Goal: Transaction & Acquisition: Purchase product/service

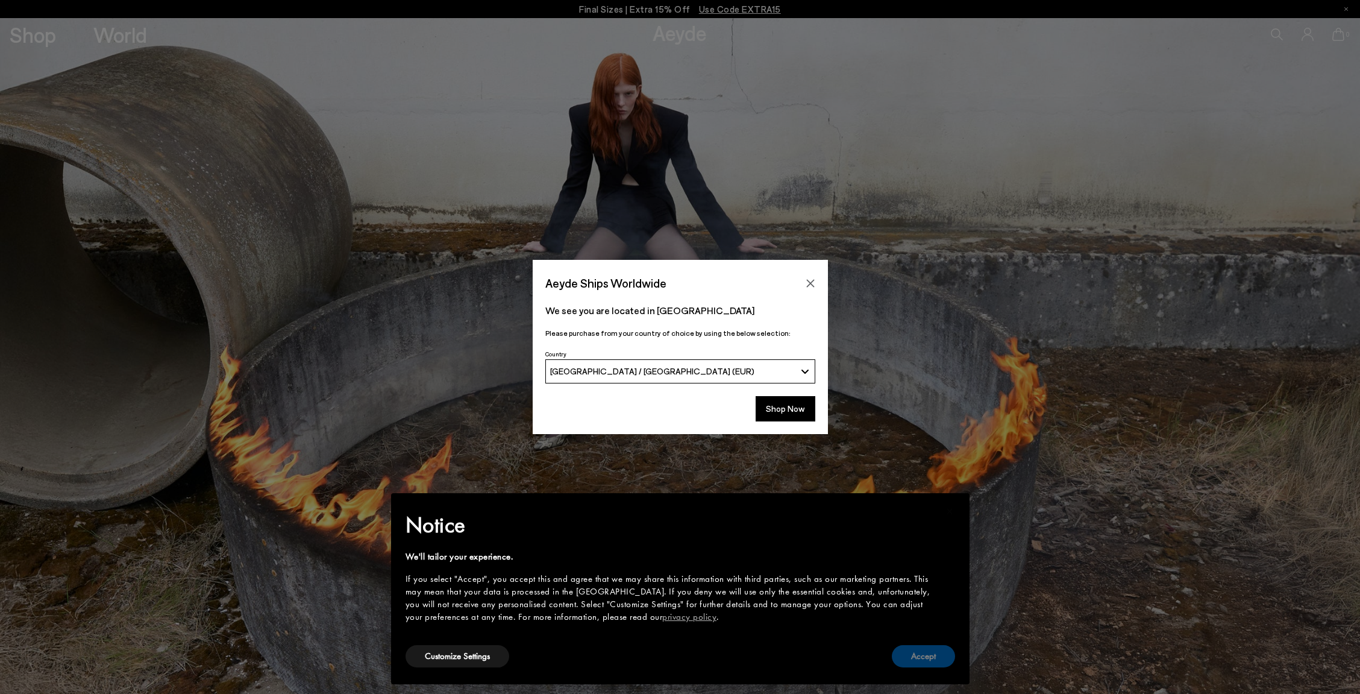
click at [941, 660] on button "Accept" at bounding box center [923, 656] width 63 height 22
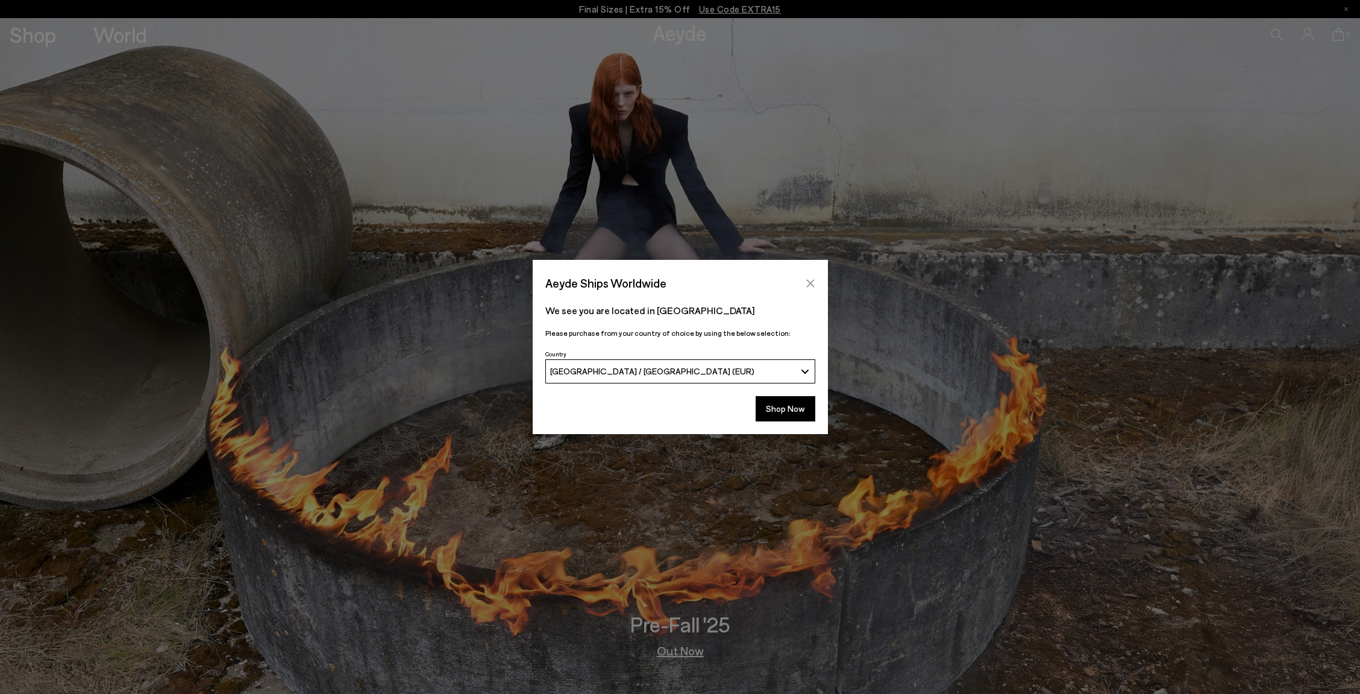
click at [812, 281] on icon "Close" at bounding box center [810, 283] width 8 height 8
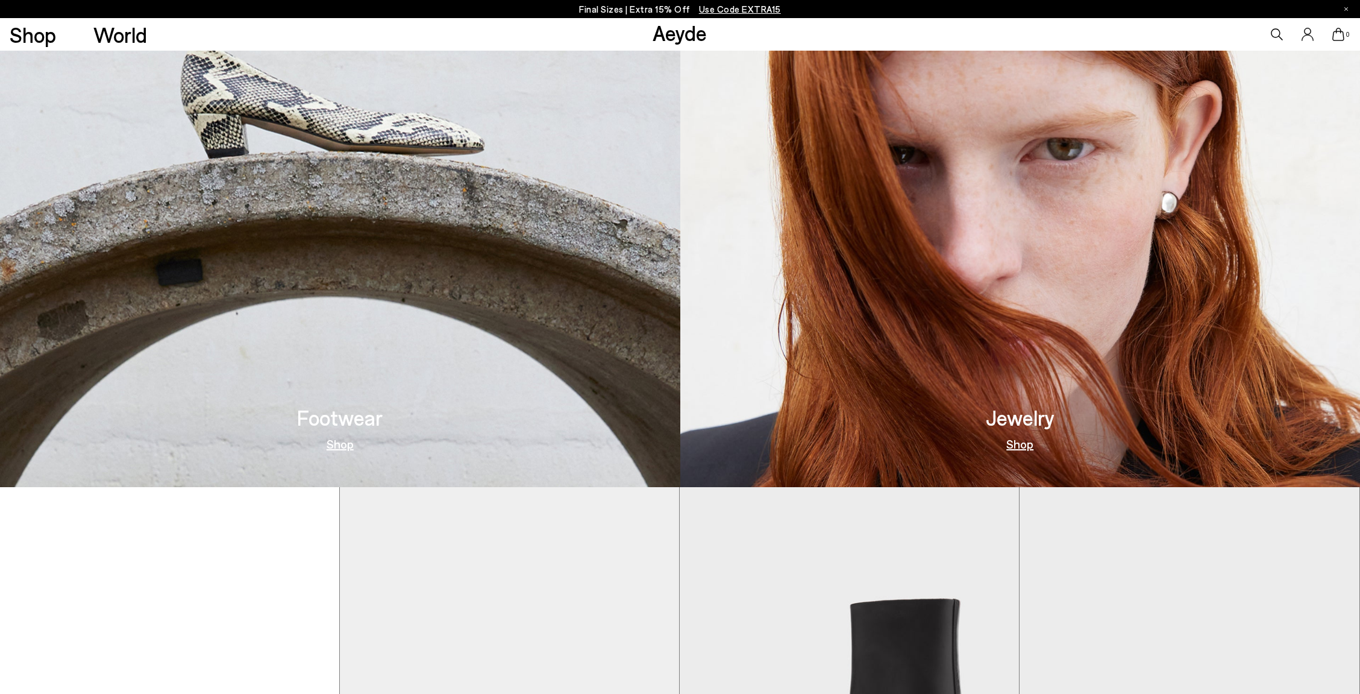
scroll to position [876, 0]
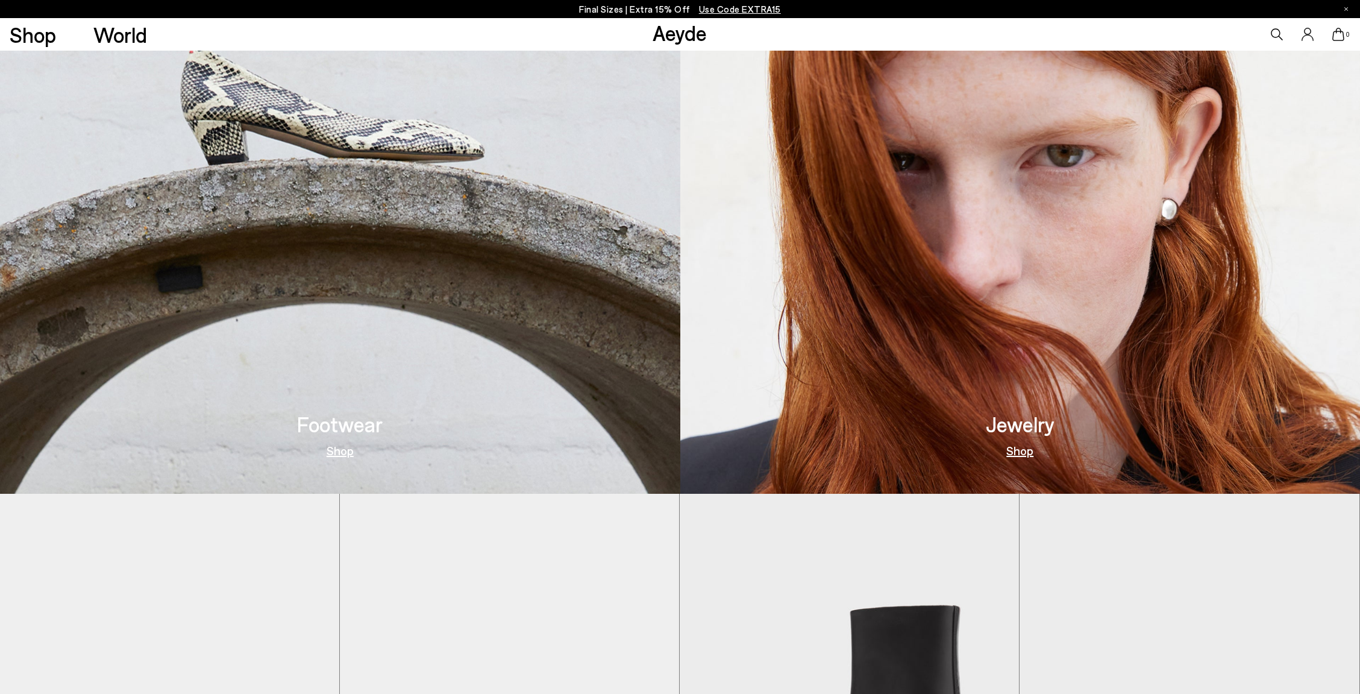
click at [340, 451] on link "Shop" at bounding box center [340, 450] width 27 height 12
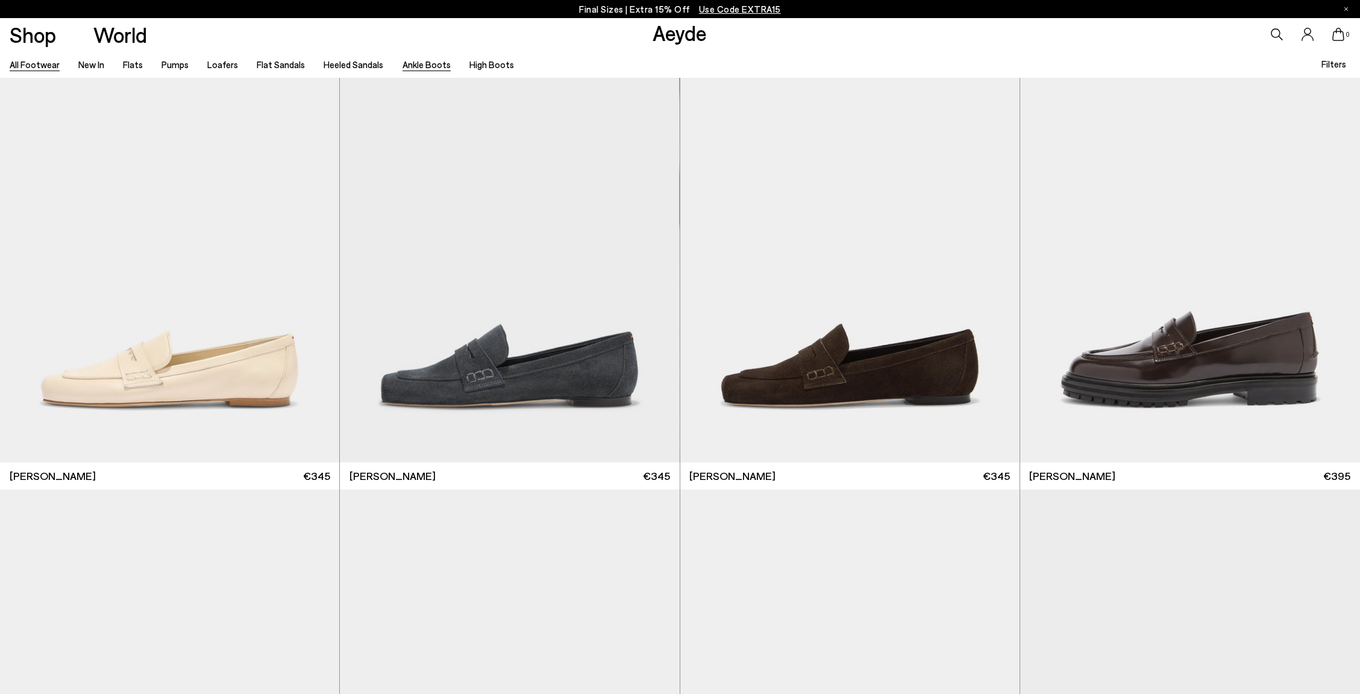
scroll to position [948, 1]
click at [94, 65] on link "New In" at bounding box center [91, 64] width 26 height 11
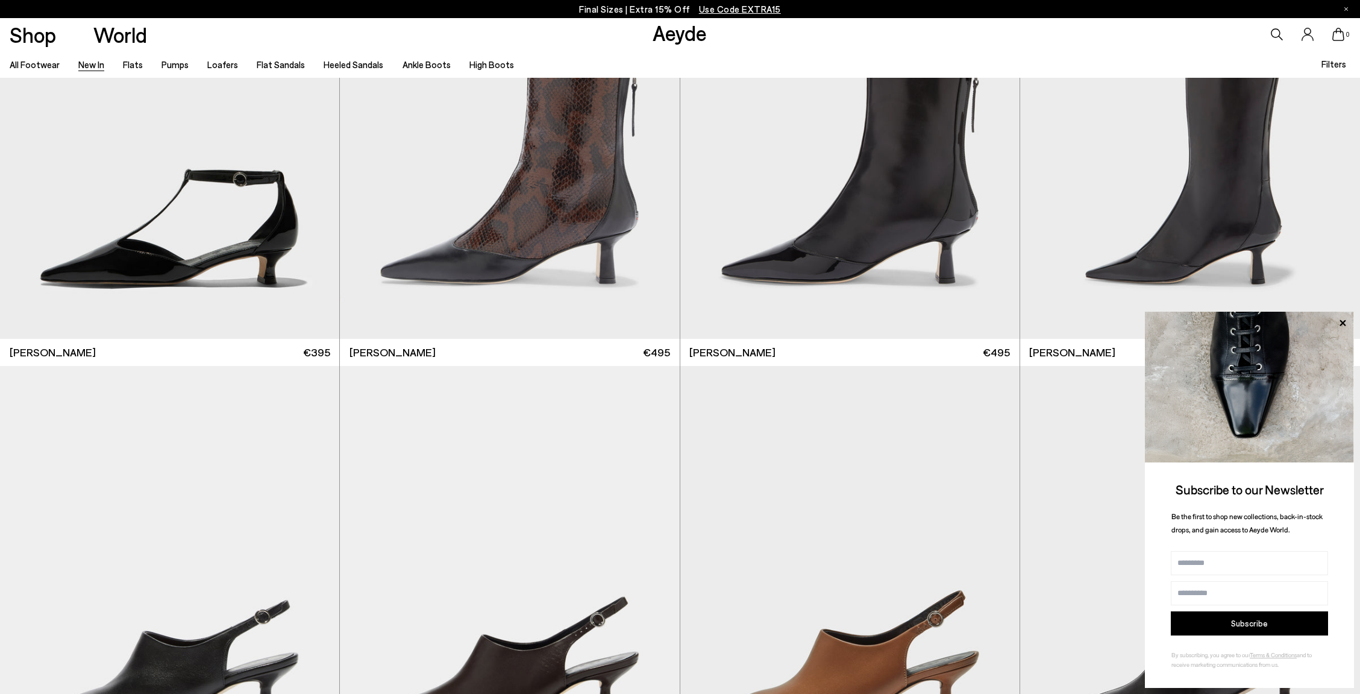
scroll to position [4262, 0]
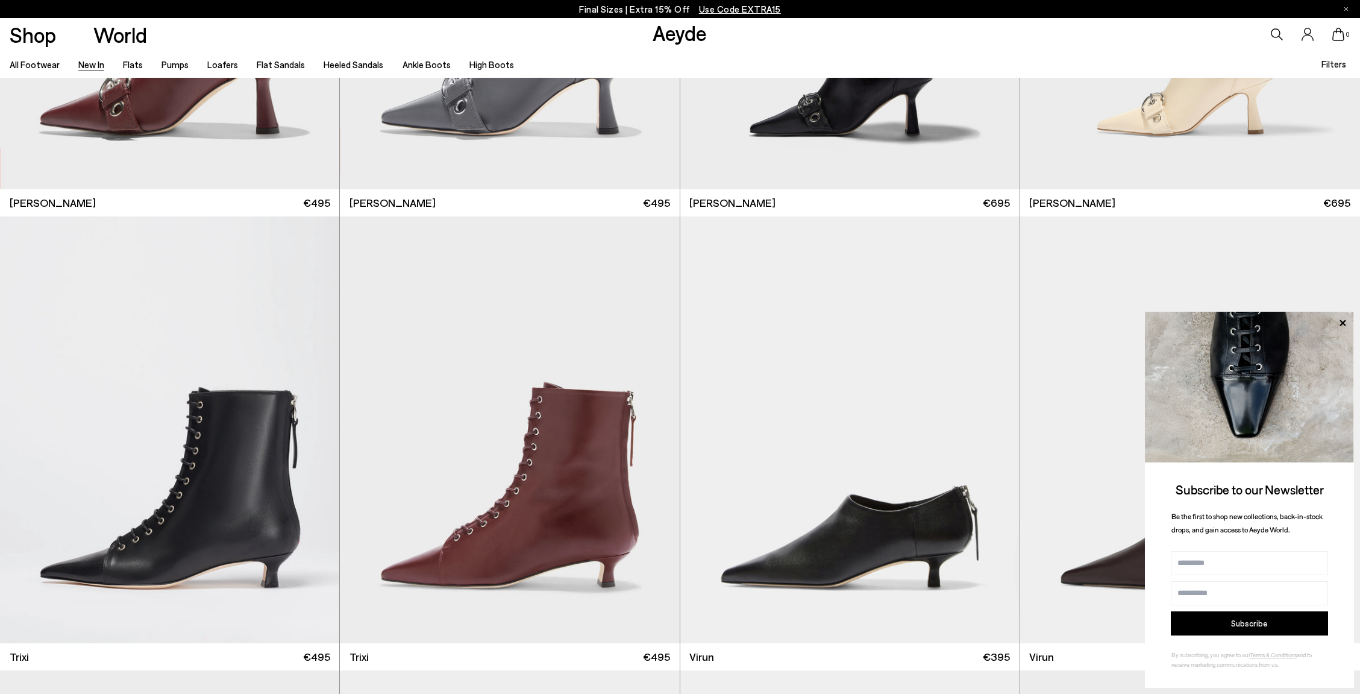
scroll to position [6118, 0]
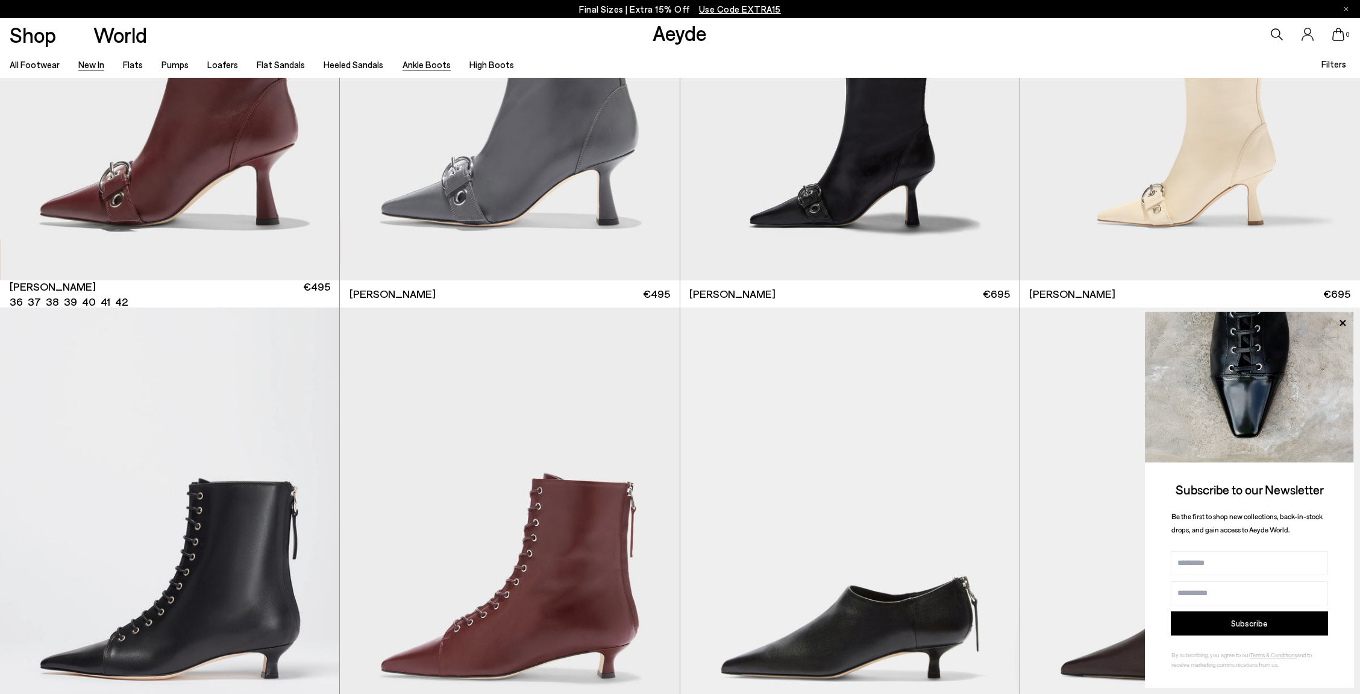
click at [430, 64] on link "Ankle Boots" at bounding box center [427, 64] width 48 height 11
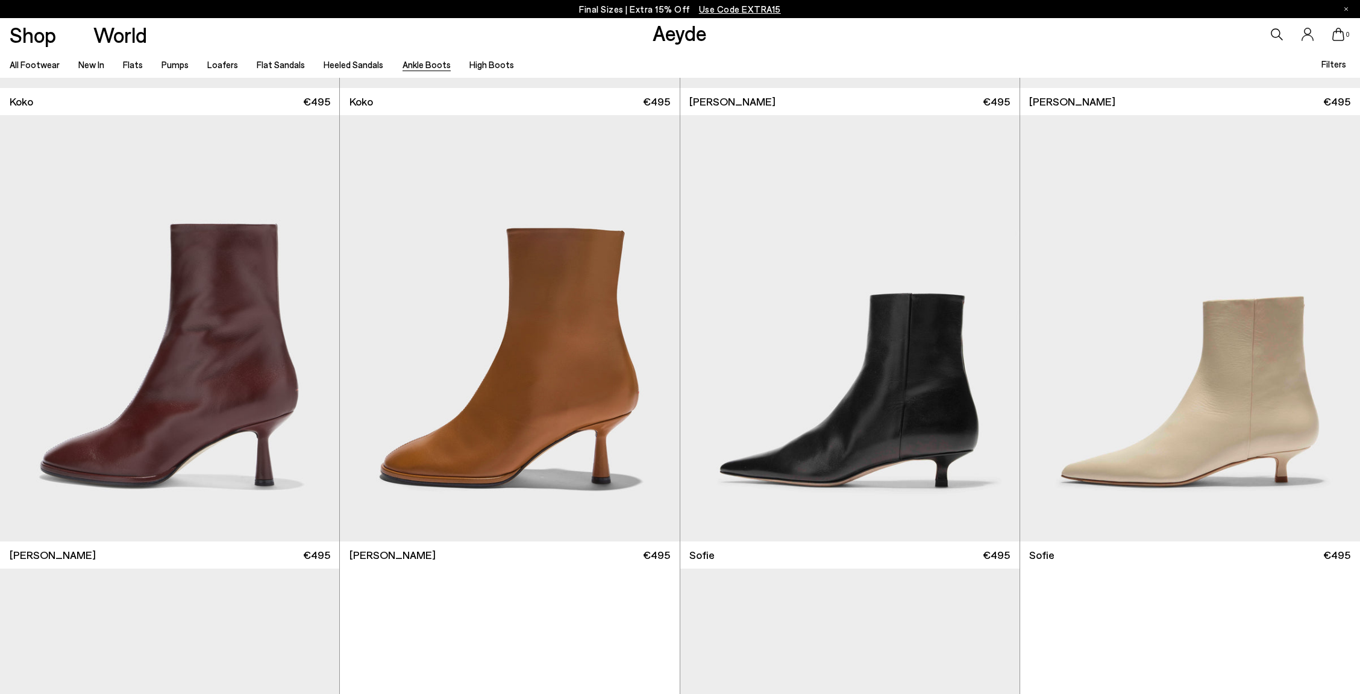
scroll to position [1326, 0]
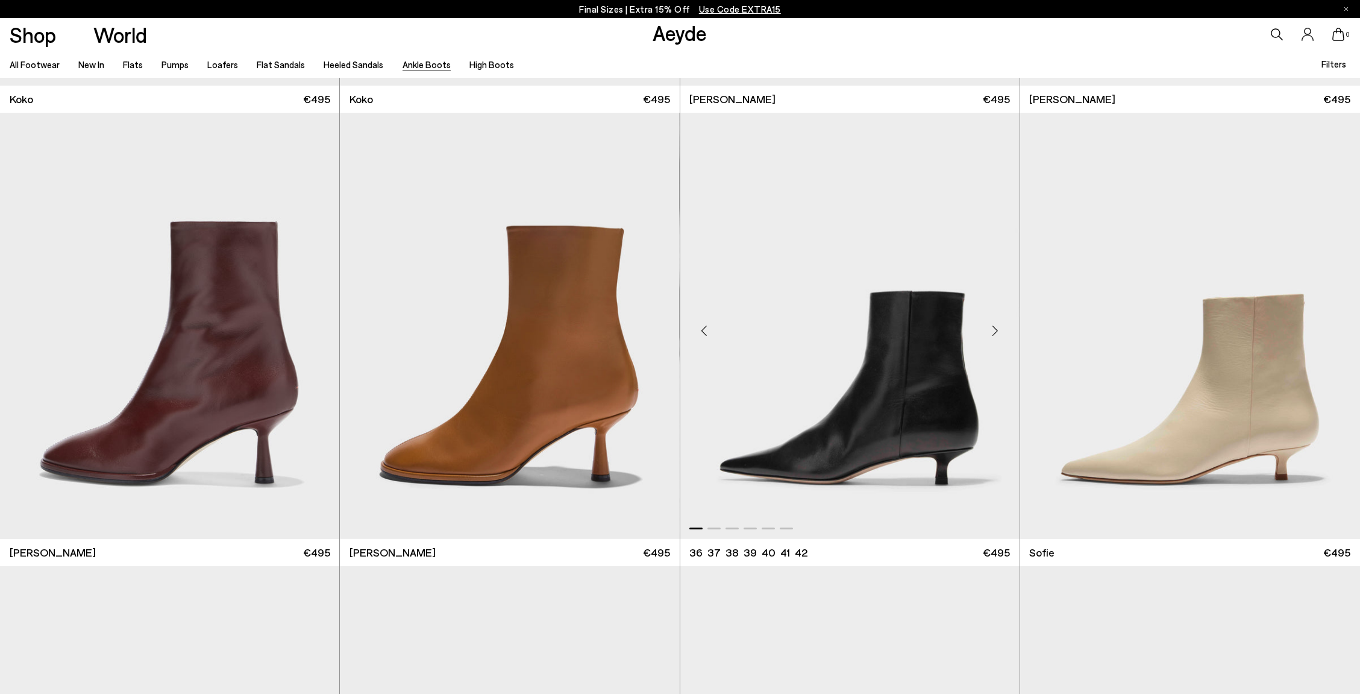
click at [891, 395] on img "1 / 6" at bounding box center [849, 326] width 339 height 427
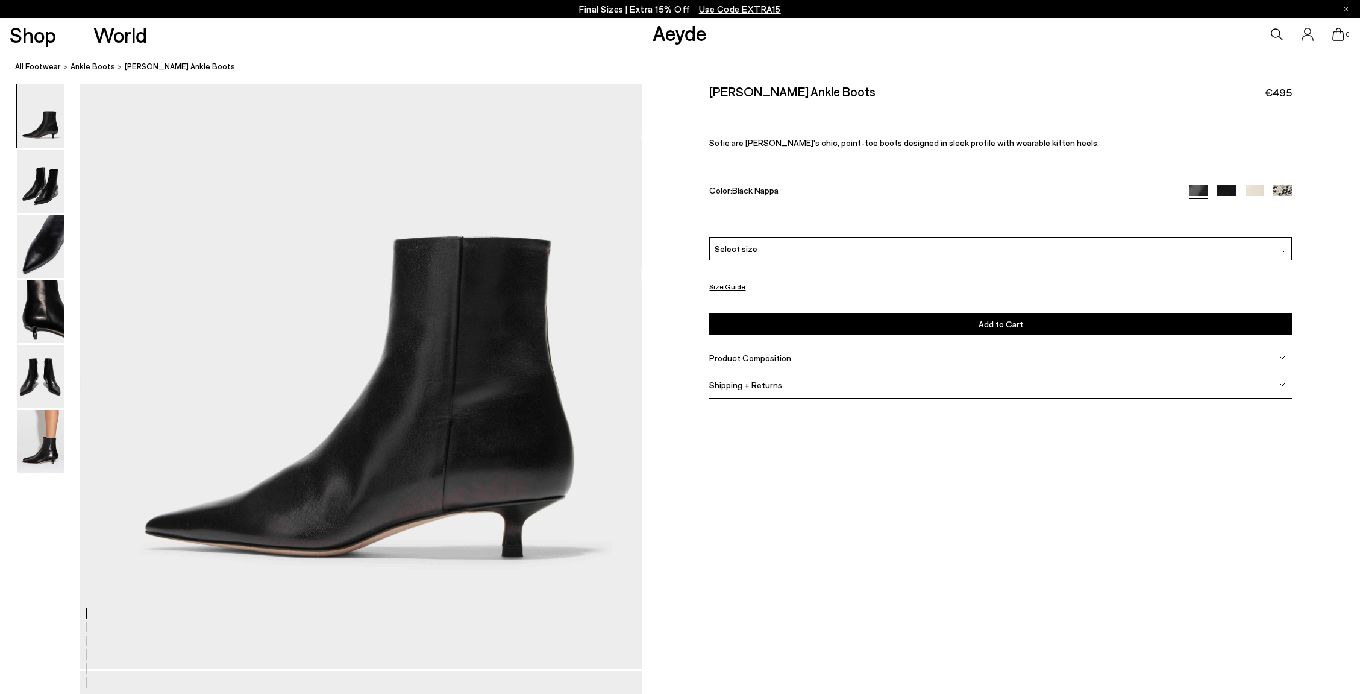
scroll to position [166, 0]
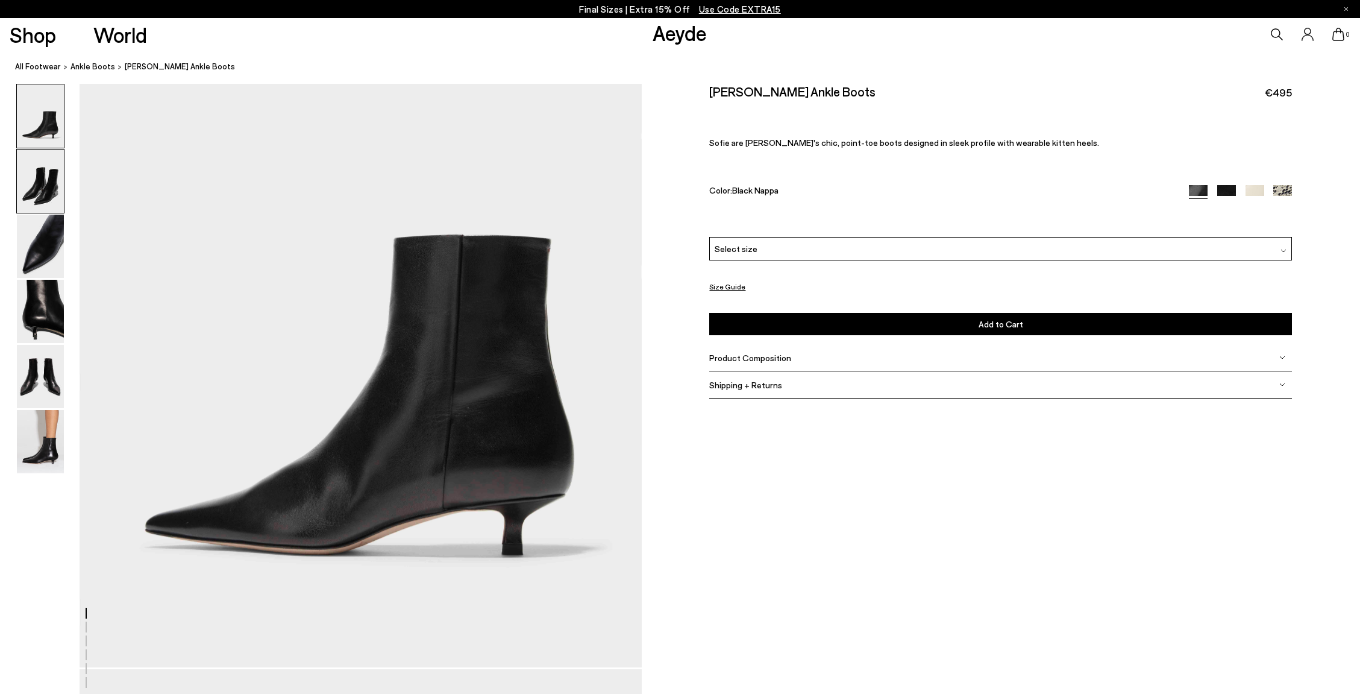
click at [48, 192] on img at bounding box center [40, 180] width 47 height 63
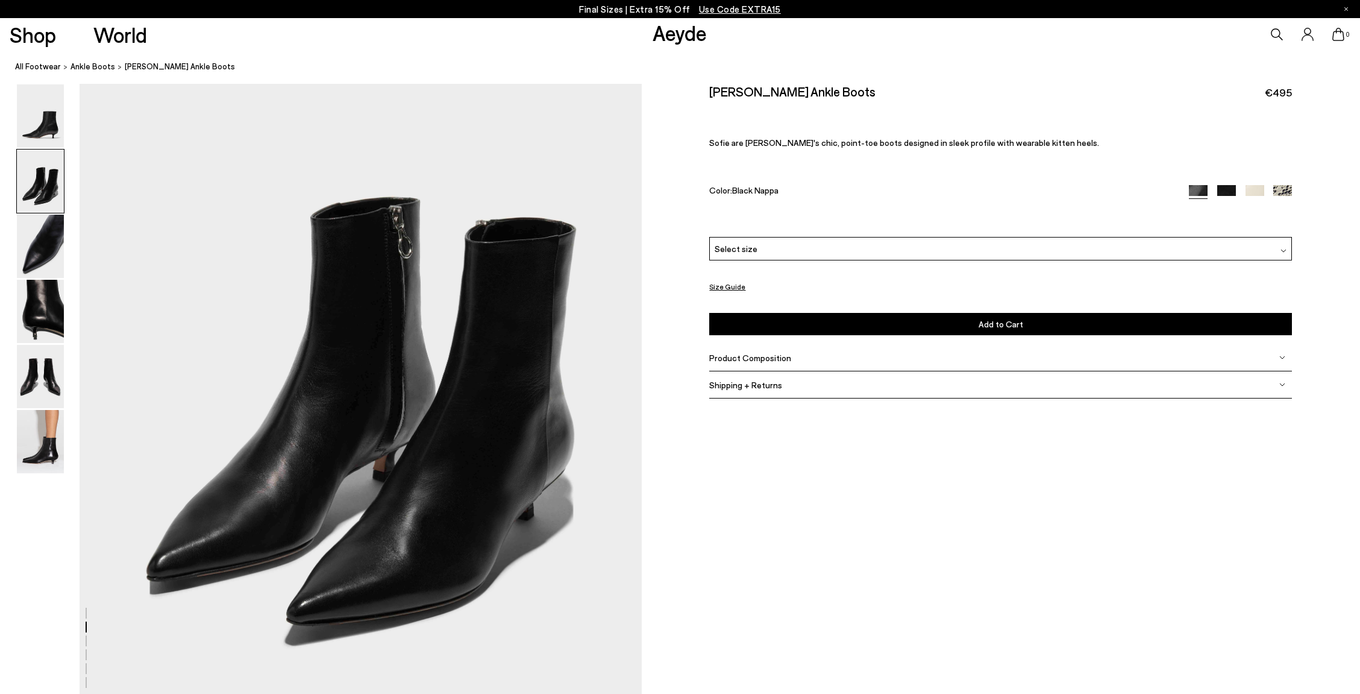
scroll to position [851, 0]
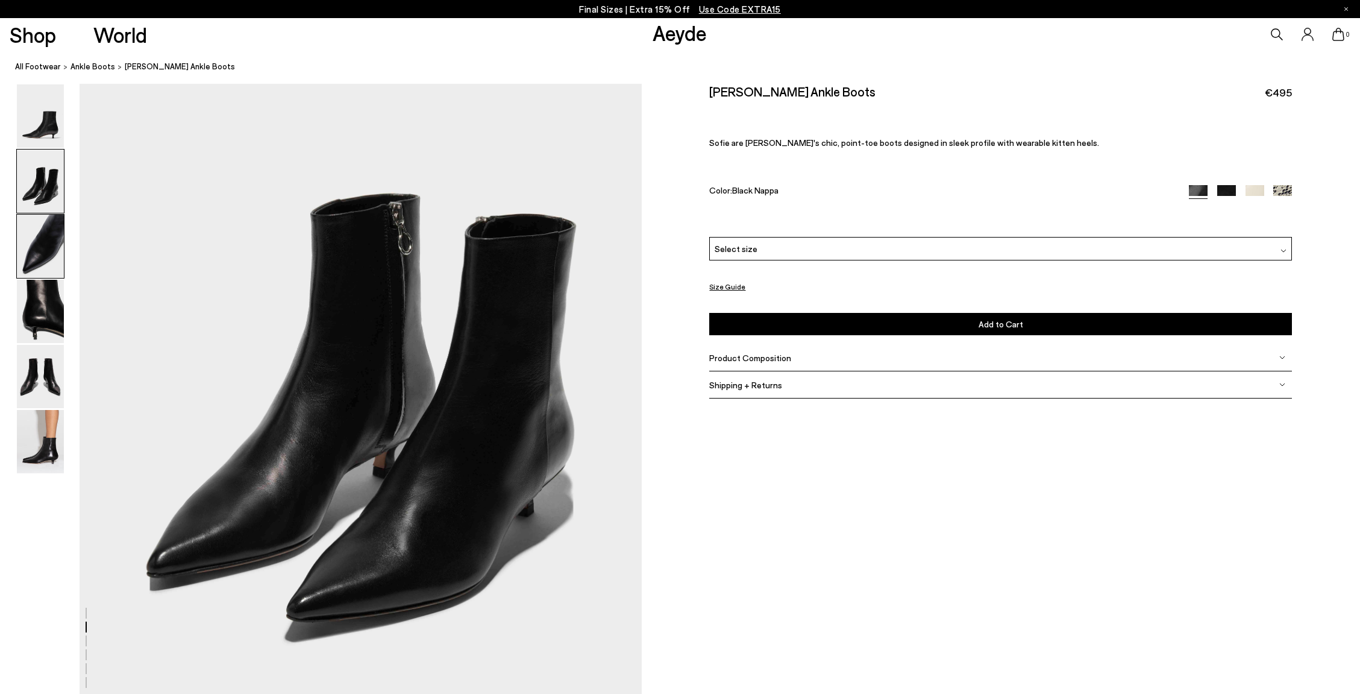
click at [42, 260] on img at bounding box center [40, 246] width 47 height 63
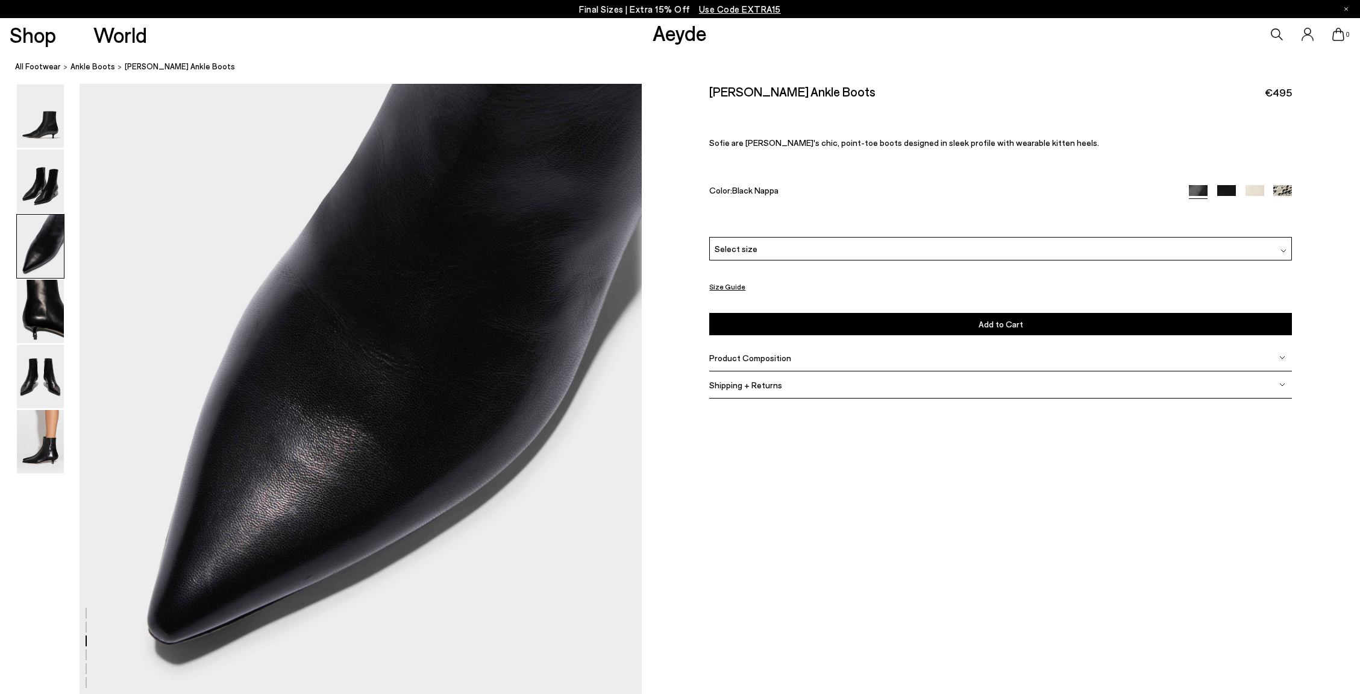
scroll to position [1574, 0]
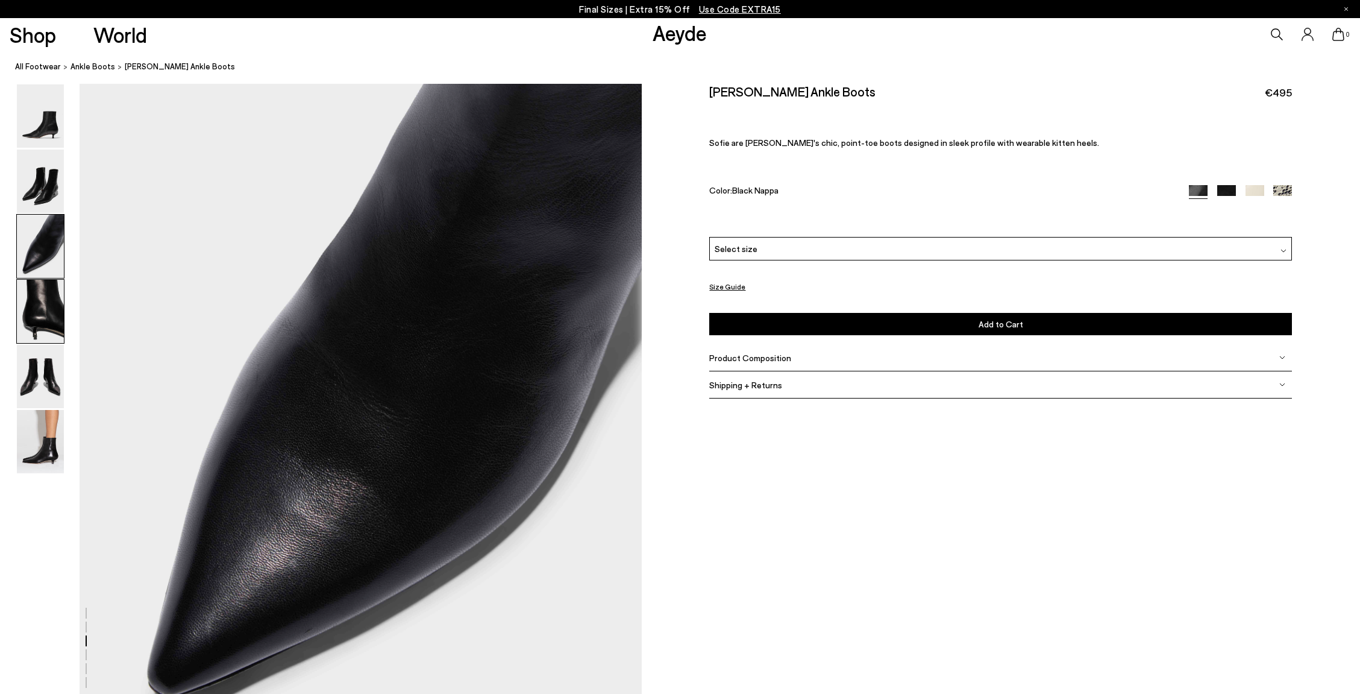
click at [43, 321] on img at bounding box center [40, 311] width 47 height 63
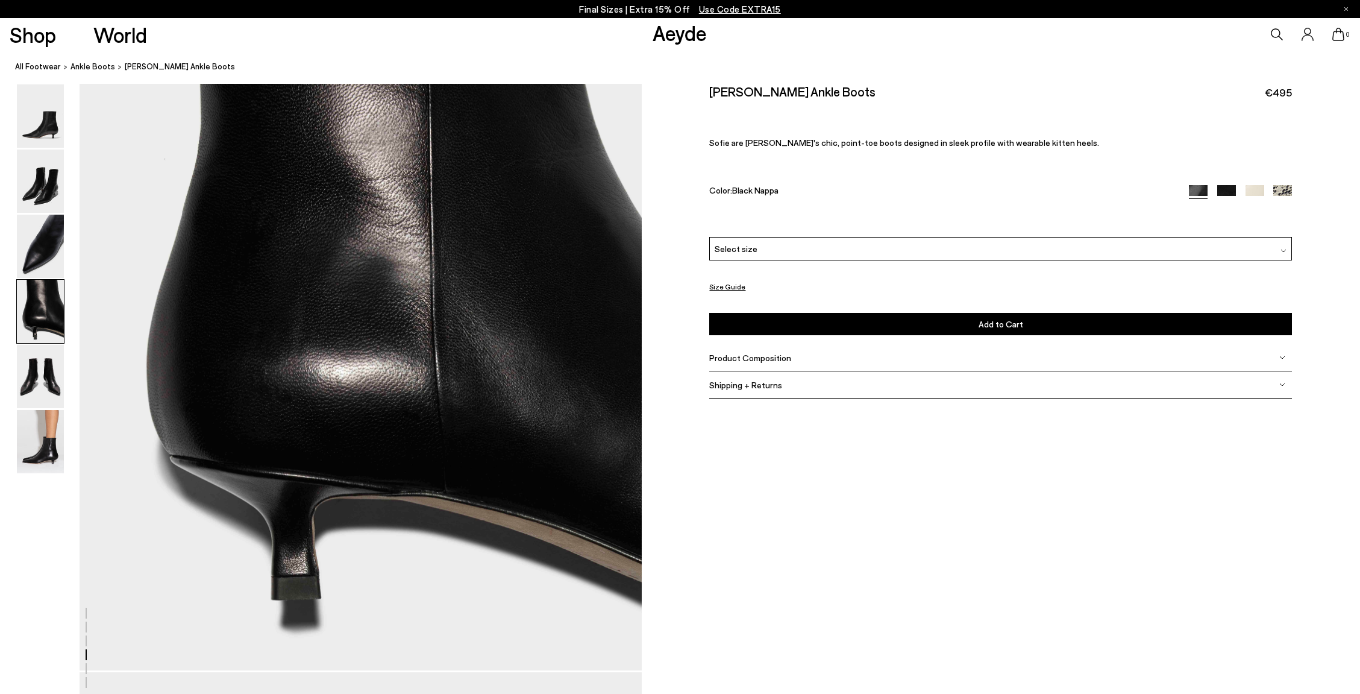
scroll to position [2420, 1]
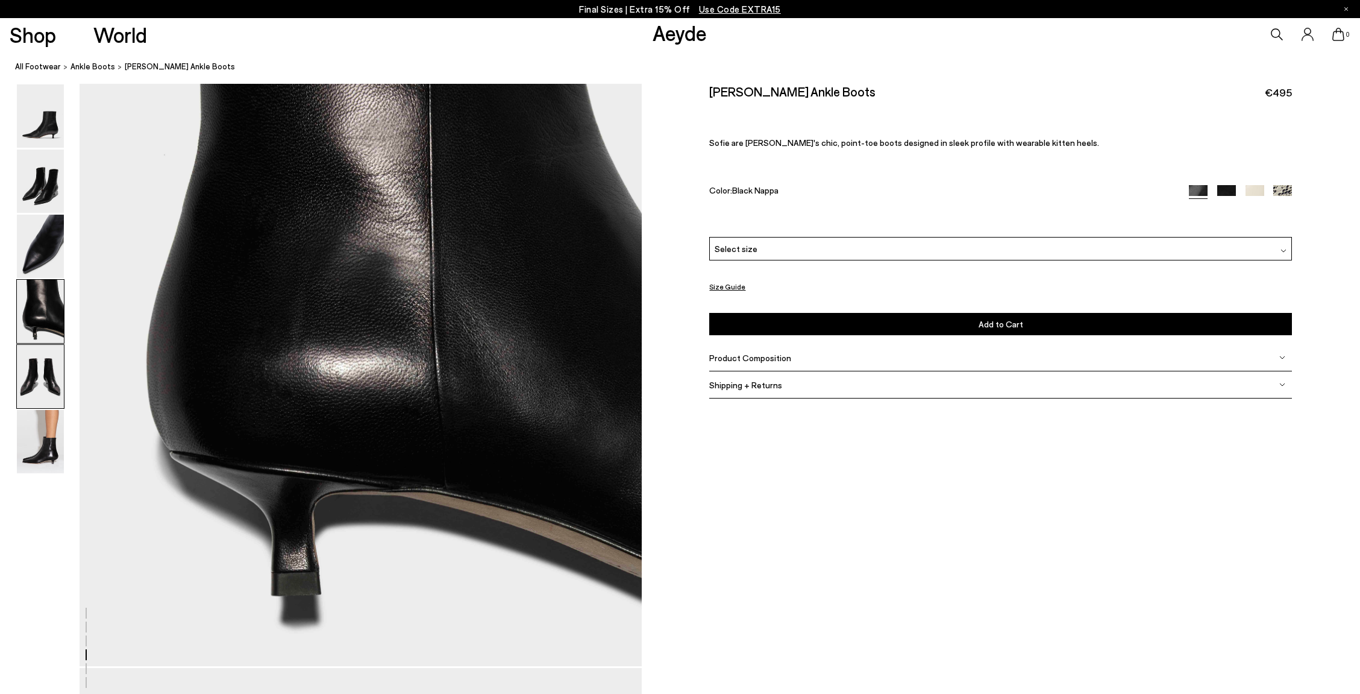
click at [43, 375] on img at bounding box center [40, 376] width 47 height 63
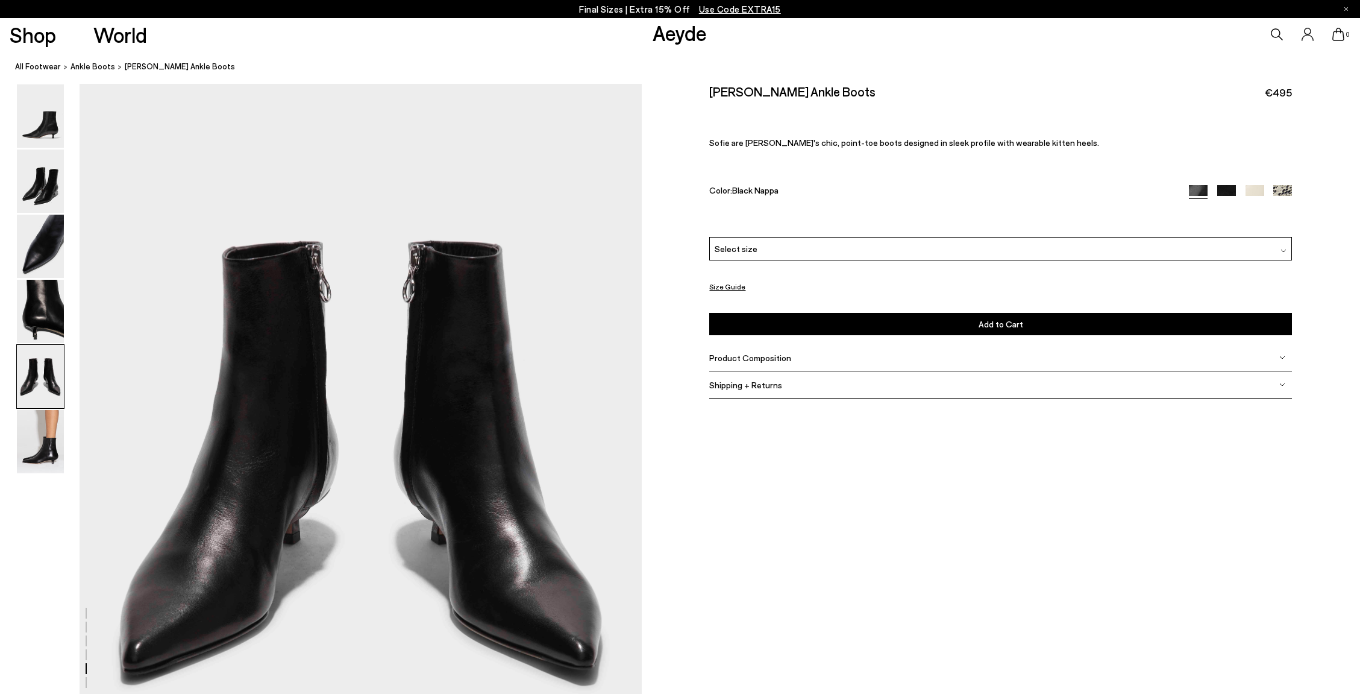
scroll to position [3006, 1]
click at [45, 443] on img at bounding box center [40, 441] width 47 height 63
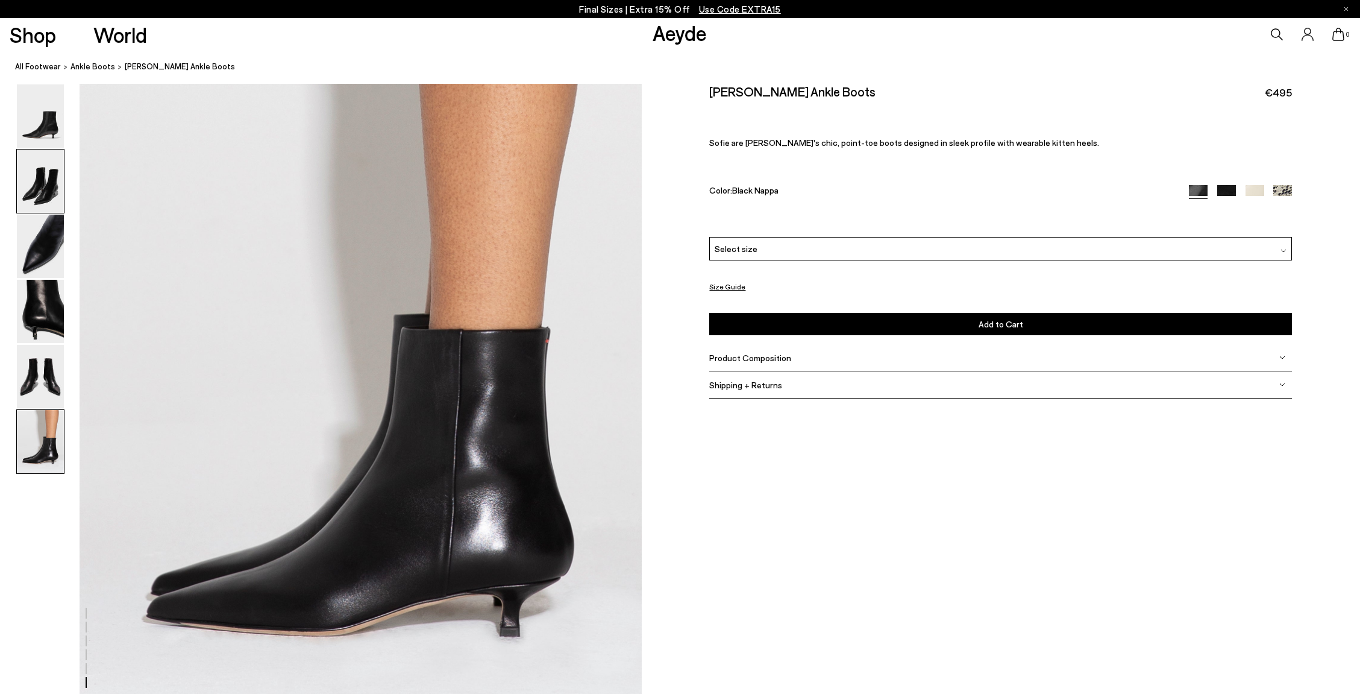
click at [46, 196] on img at bounding box center [40, 180] width 47 height 63
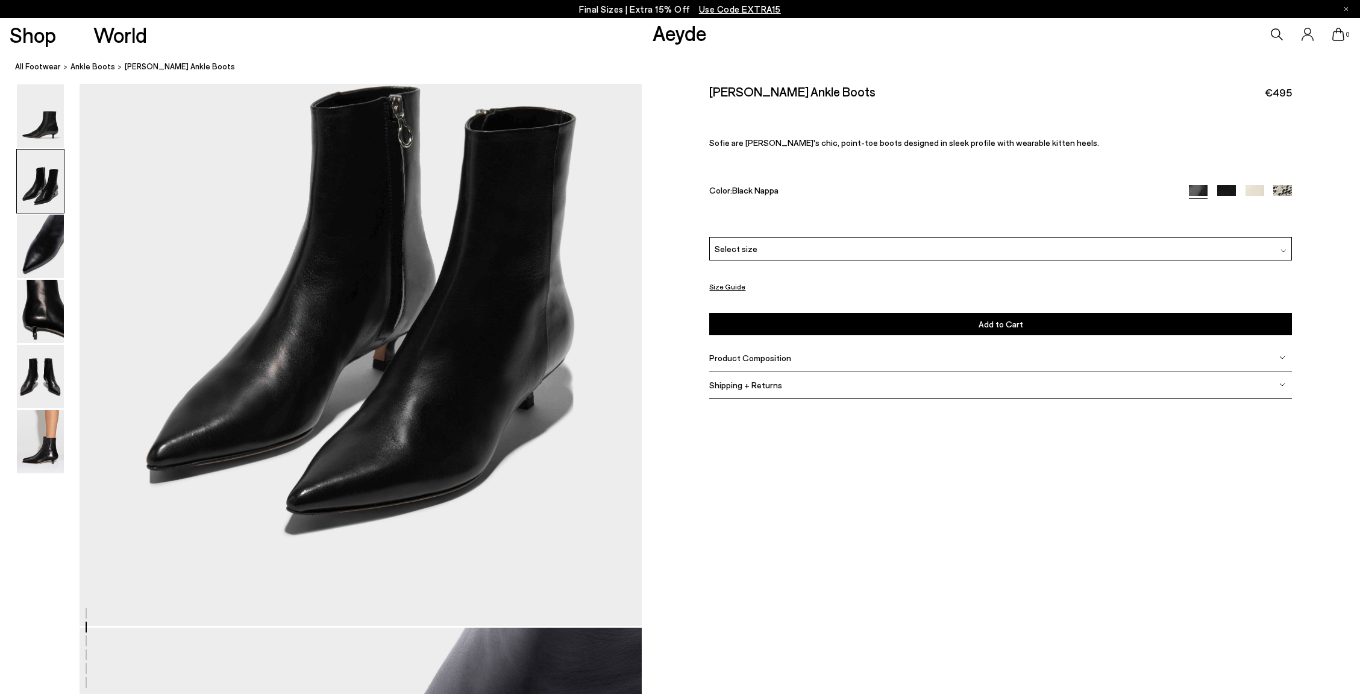
scroll to position [752, 1]
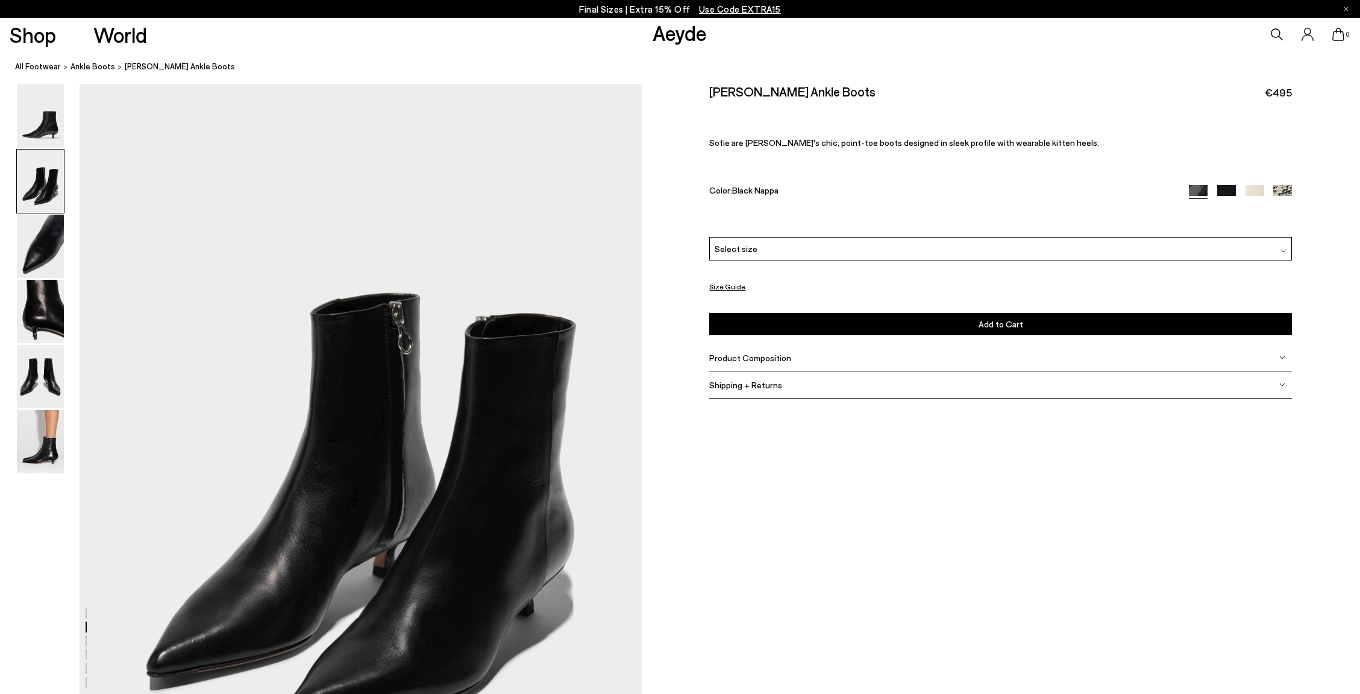
click at [1283, 190] on img at bounding box center [1282, 195] width 19 height 19
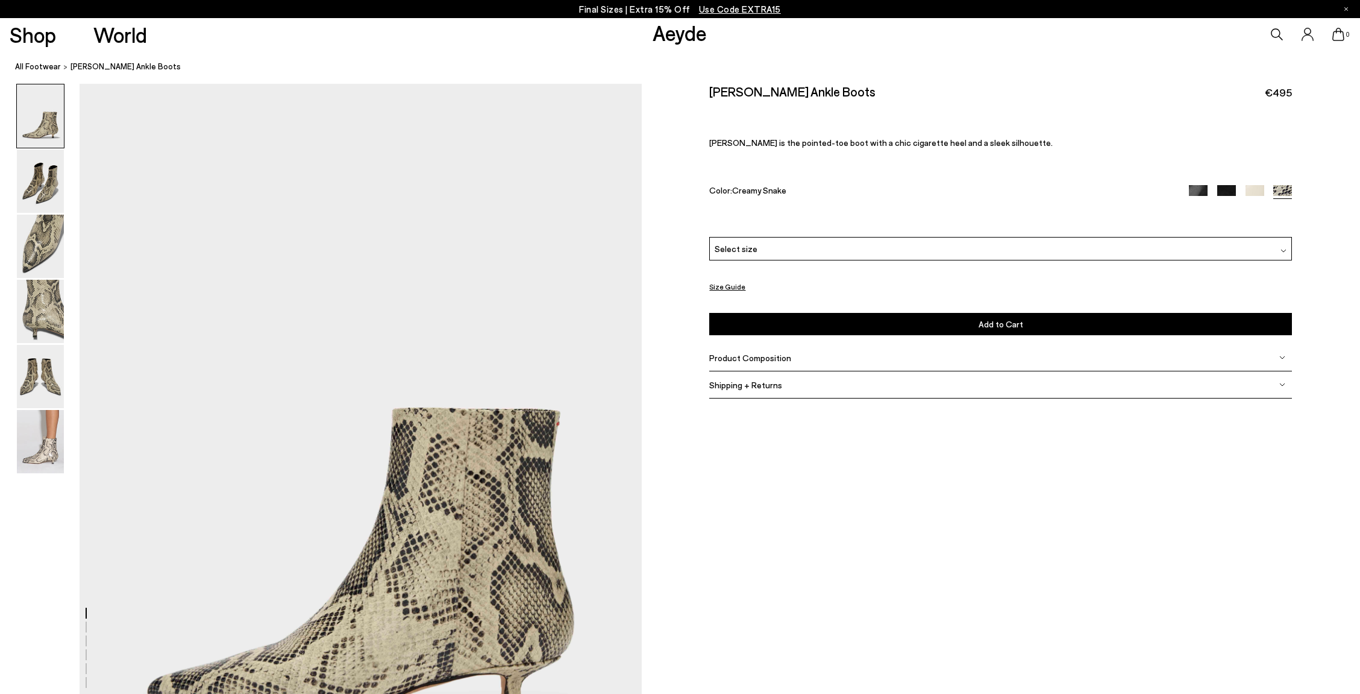
scroll to position [69, 0]
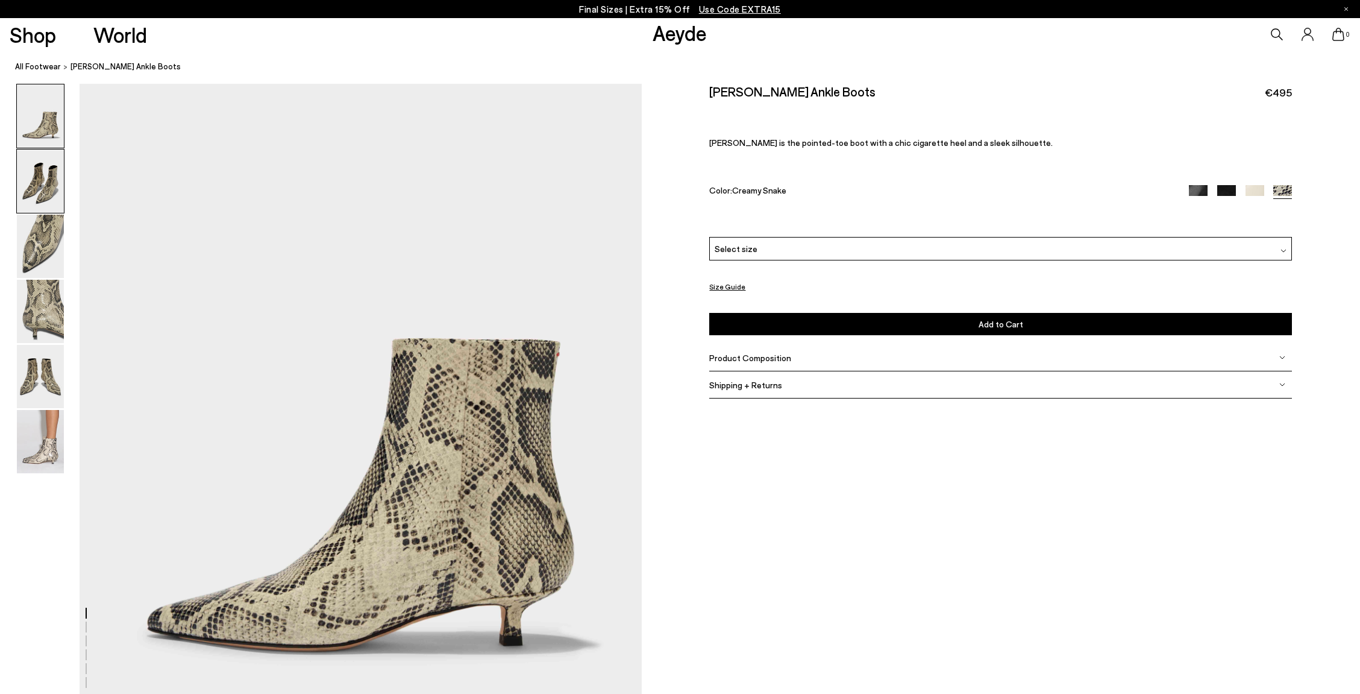
click at [45, 185] on img at bounding box center [40, 180] width 47 height 63
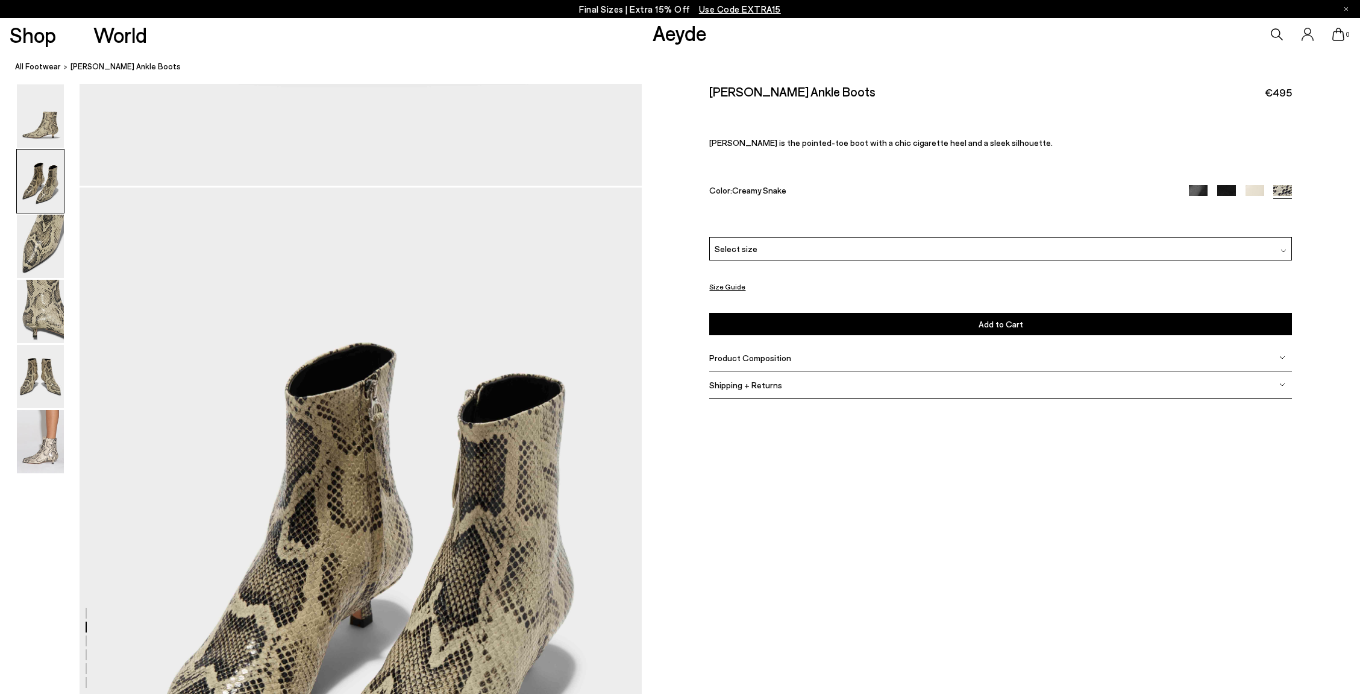
scroll to position [752, 0]
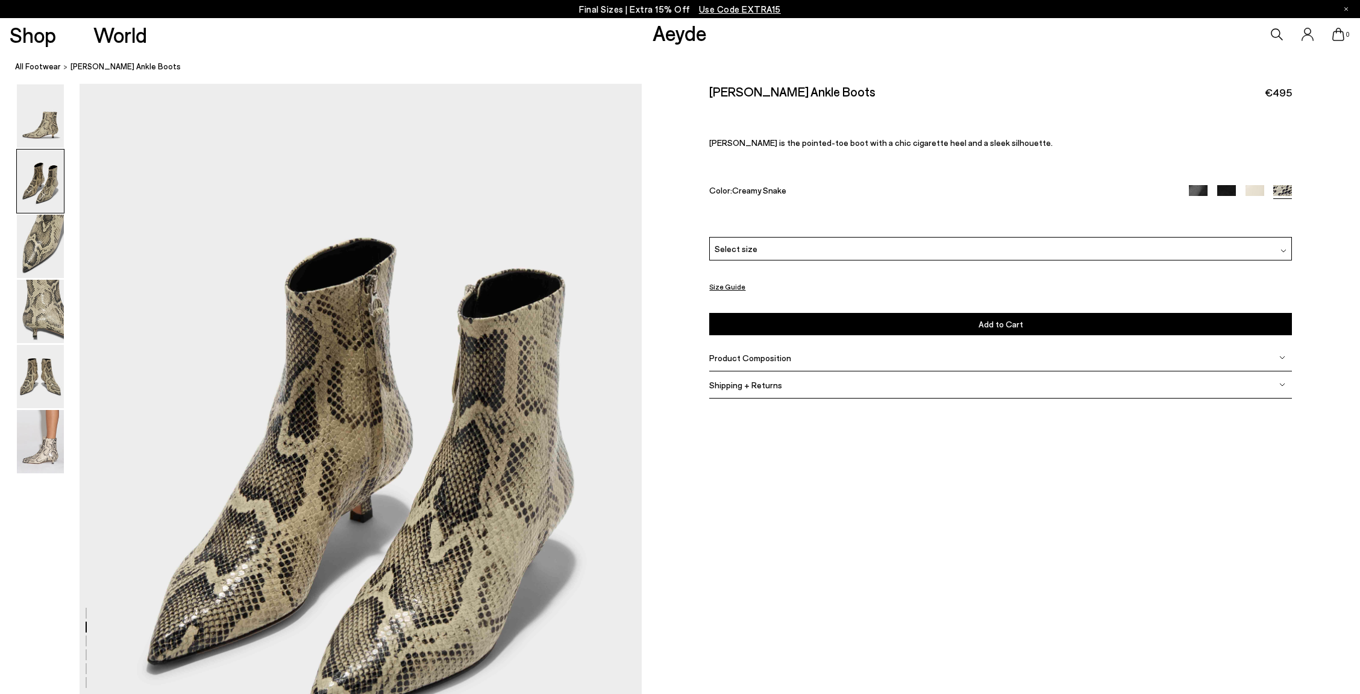
click at [1197, 193] on img at bounding box center [1198, 195] width 19 height 19
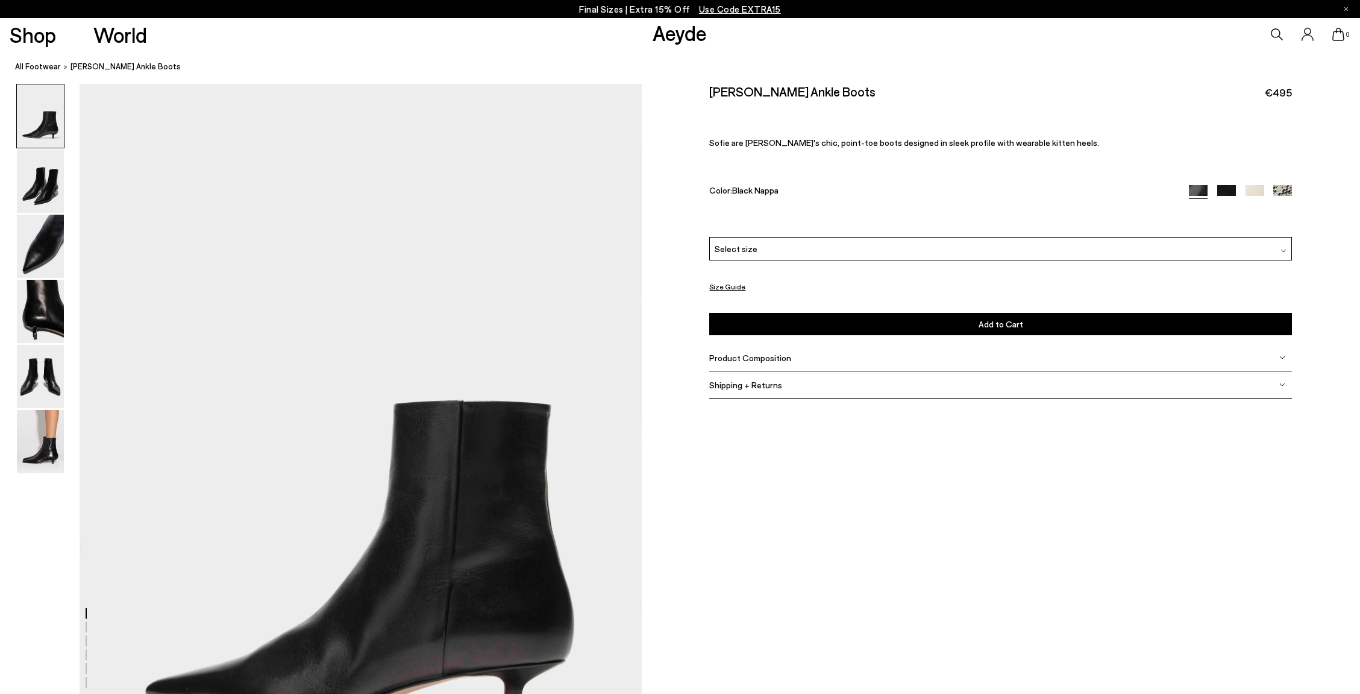
click at [1227, 194] on img at bounding box center [1226, 195] width 19 height 19
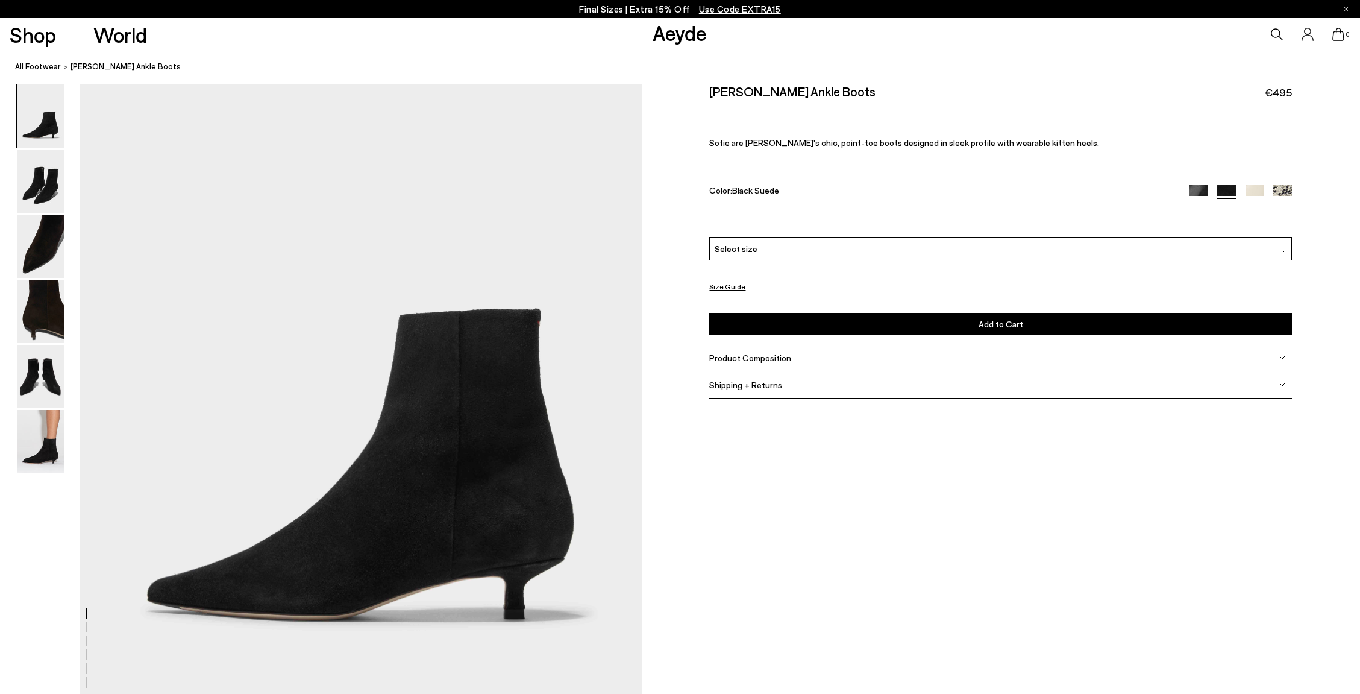
scroll to position [103, 0]
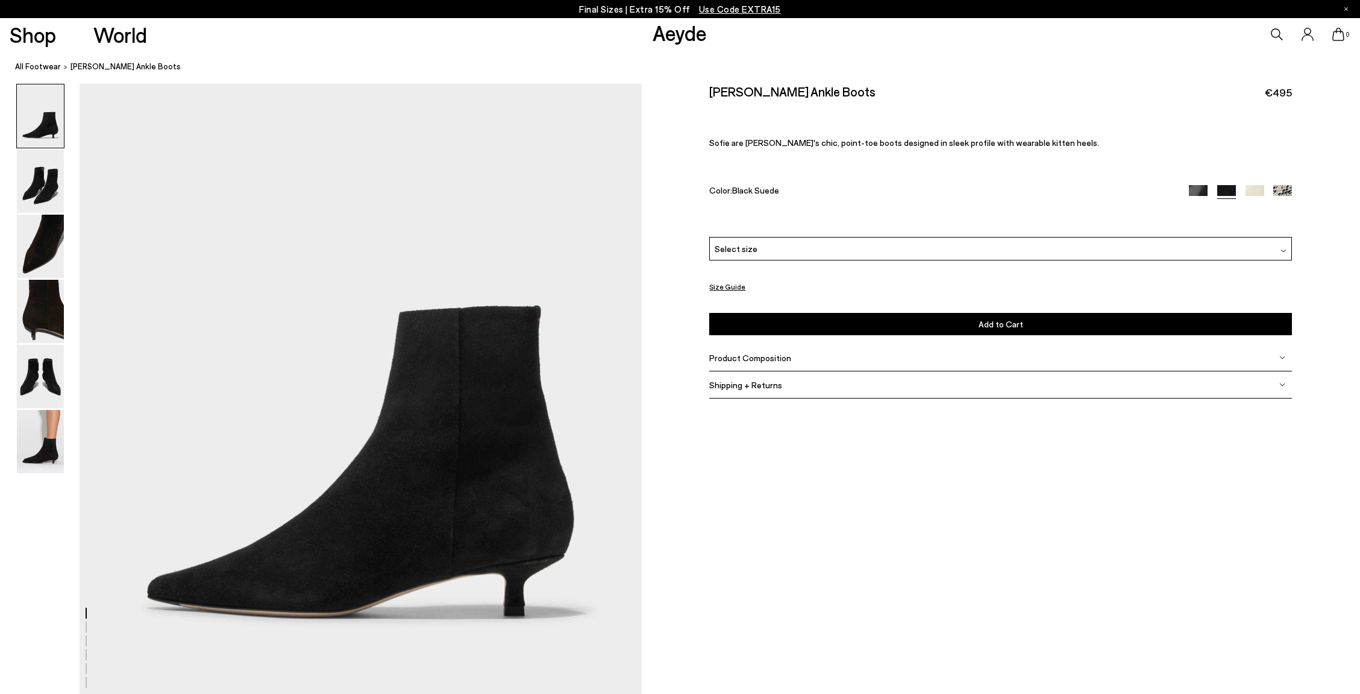
click at [1285, 249] on img at bounding box center [1283, 251] width 6 height 6
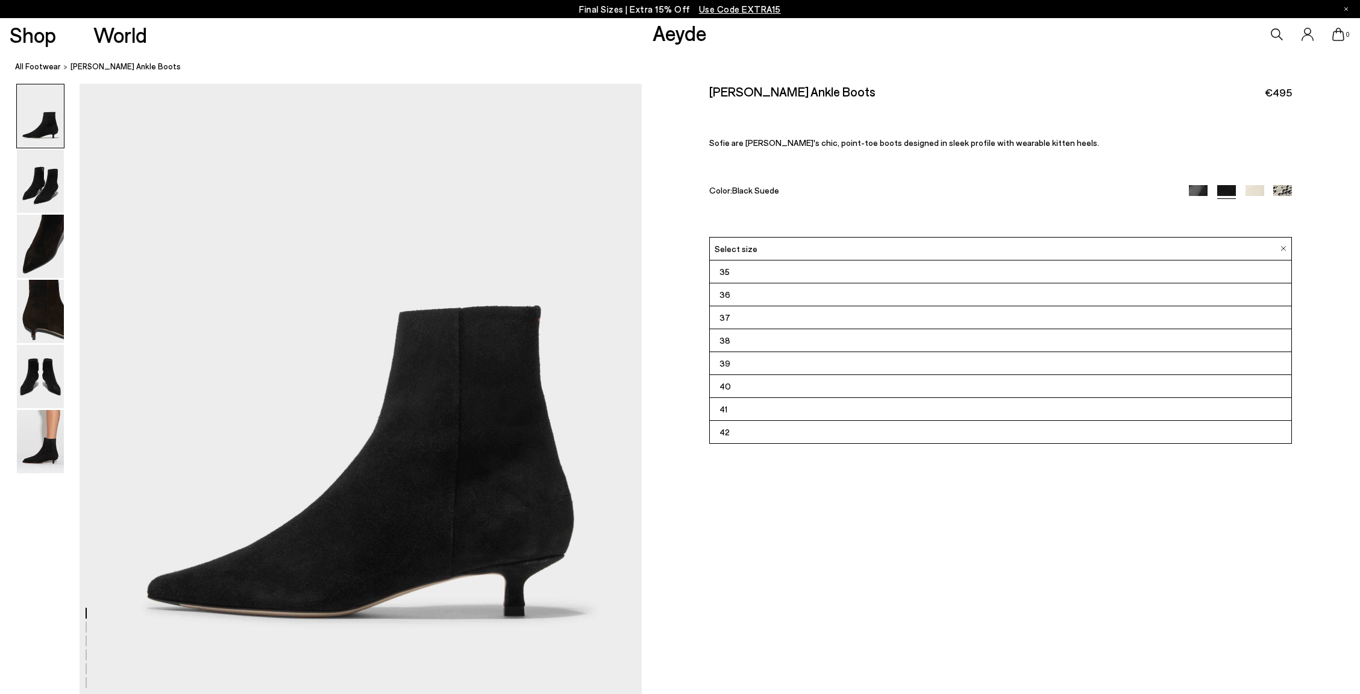
click at [727, 385] on span "40" at bounding box center [724, 385] width 11 height 15
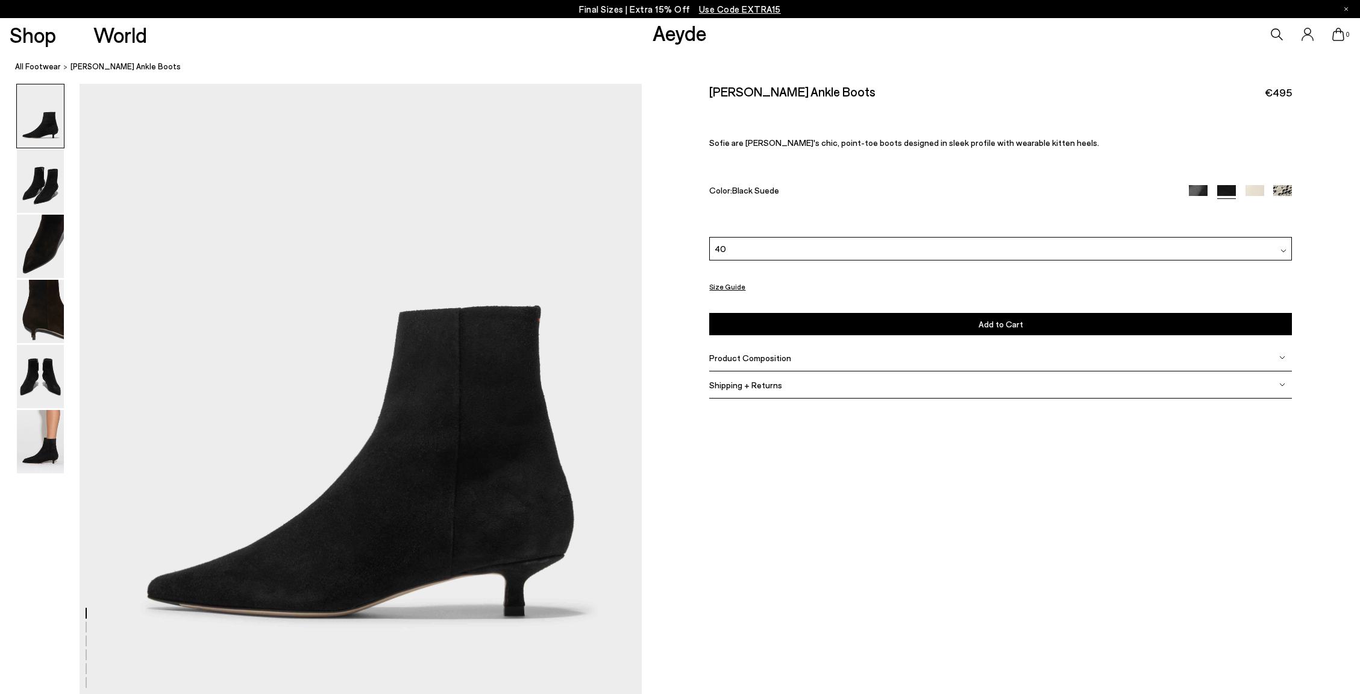
click at [1280, 358] on img at bounding box center [1282, 358] width 6 height 6
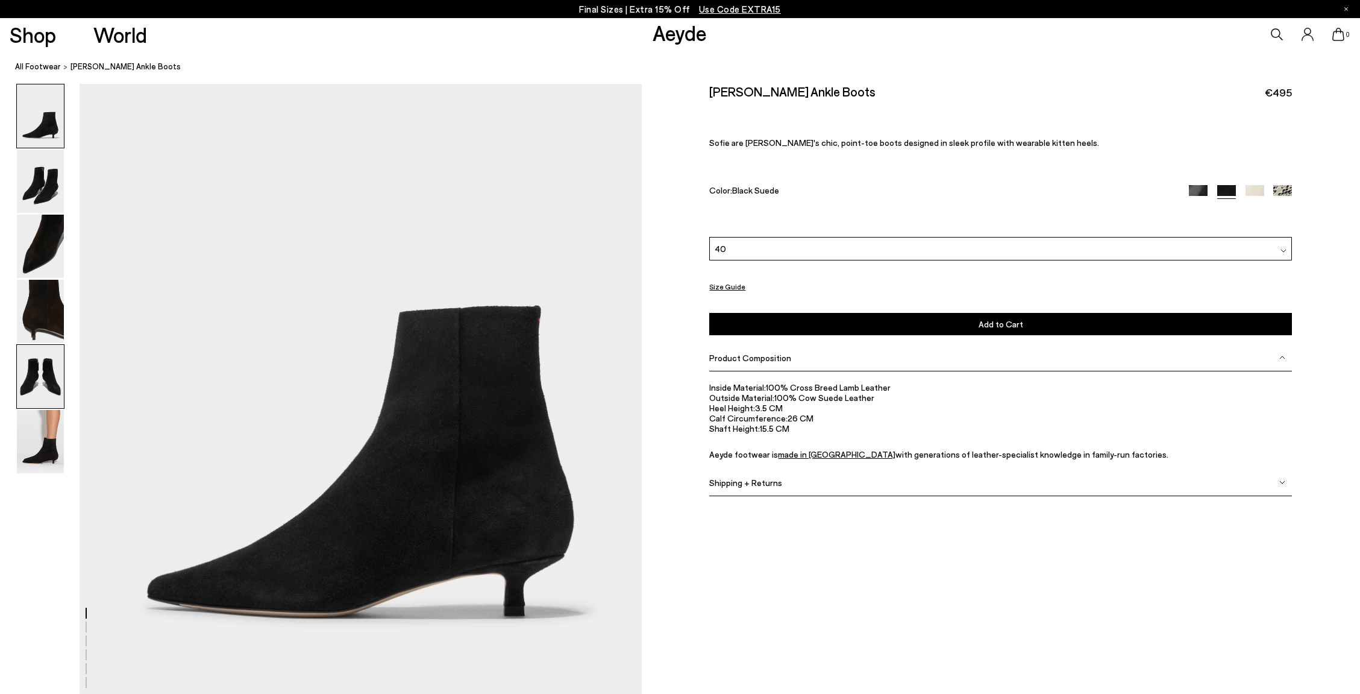
click at [40, 372] on img at bounding box center [40, 376] width 47 height 63
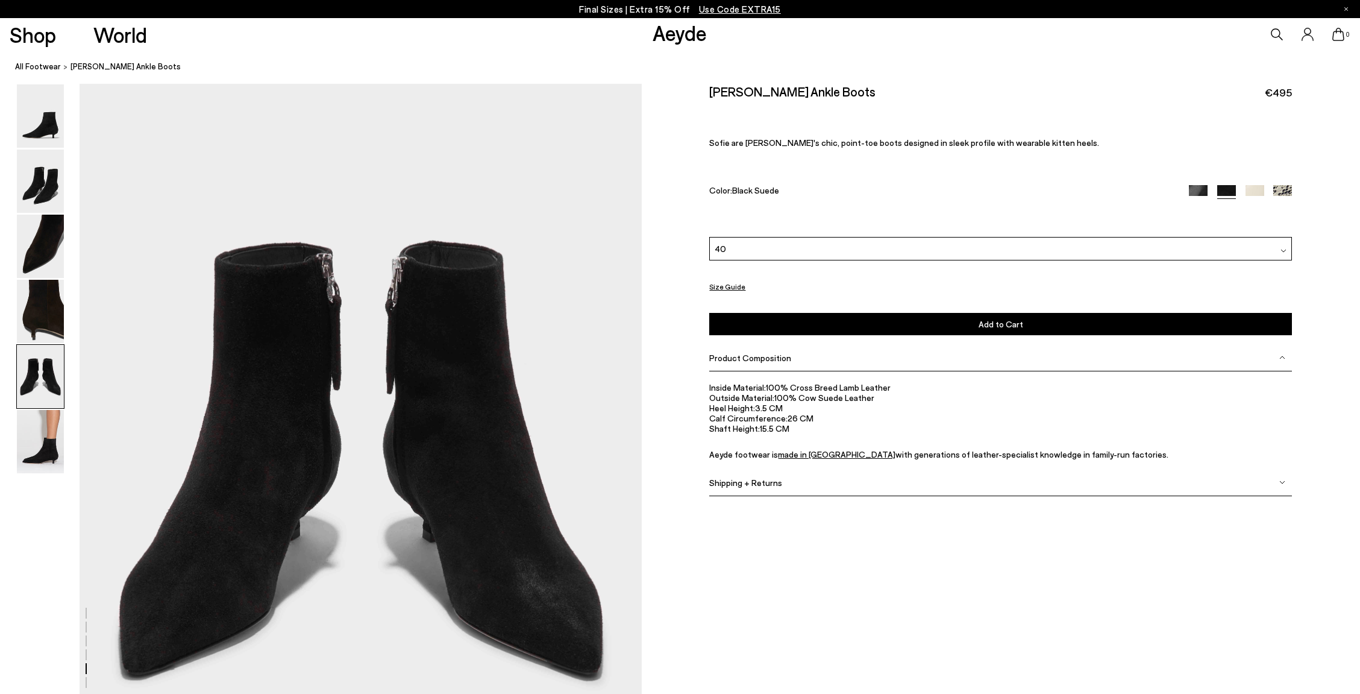
scroll to position [3006, 0]
click at [48, 322] on img at bounding box center [40, 311] width 47 height 63
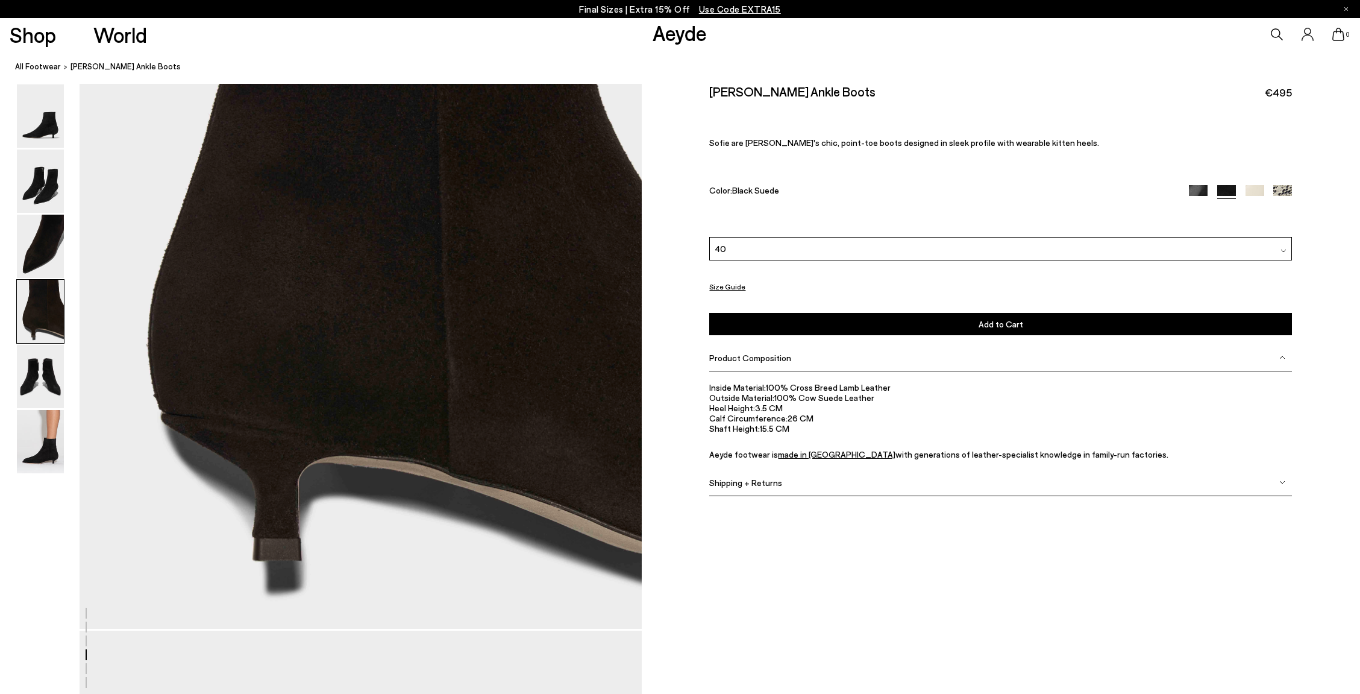
scroll to position [2460, 0]
click at [55, 243] on img at bounding box center [40, 246] width 47 height 63
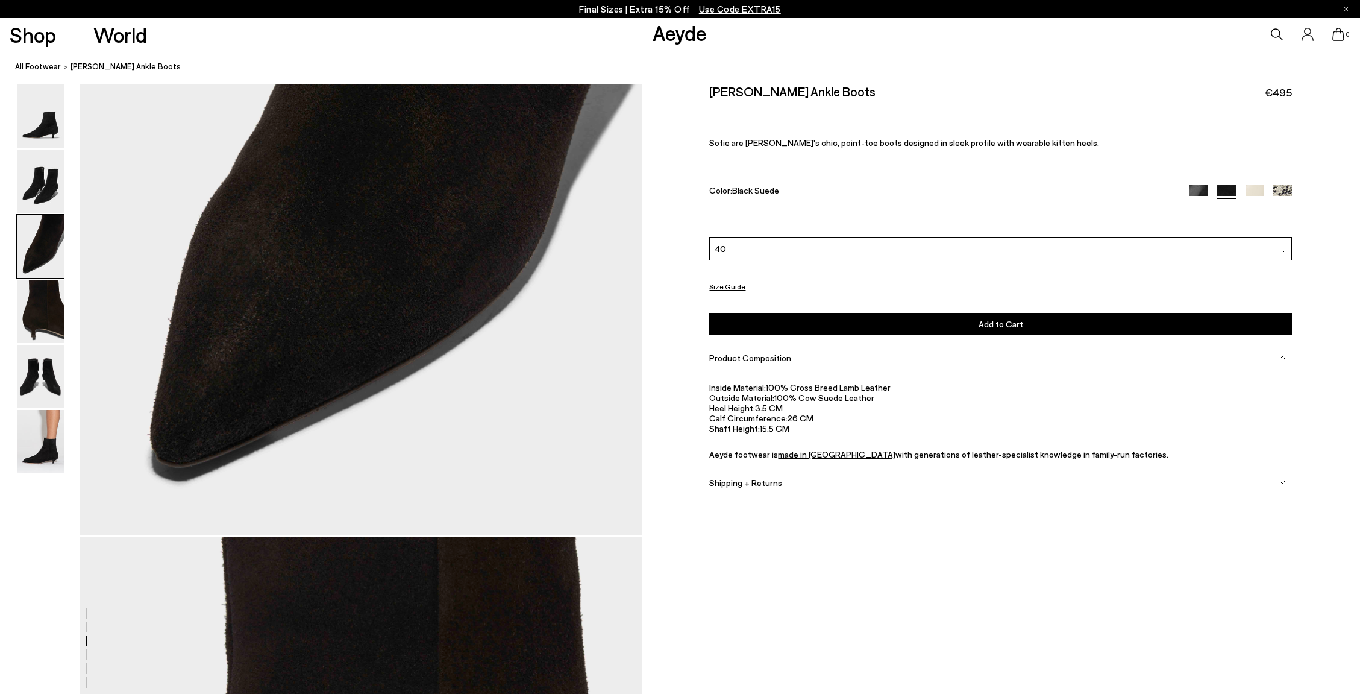
scroll to position [1503, 0]
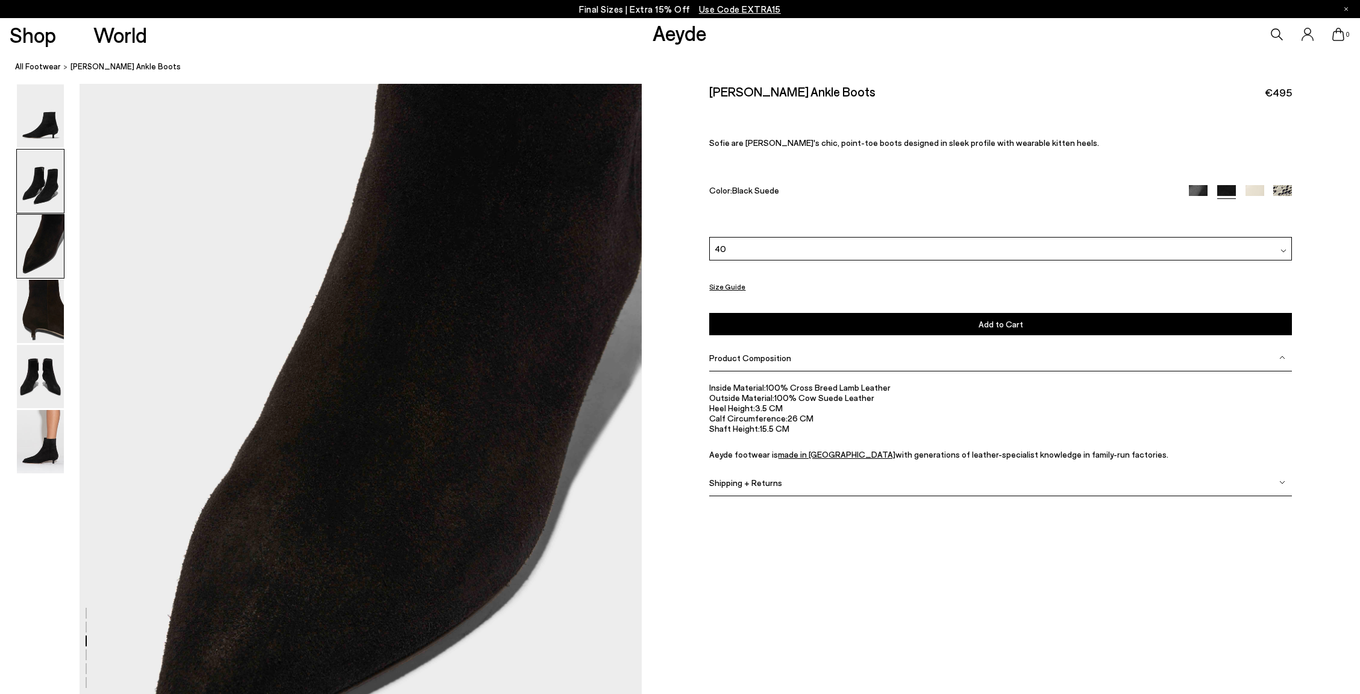
click at [57, 191] on img at bounding box center [40, 180] width 47 height 63
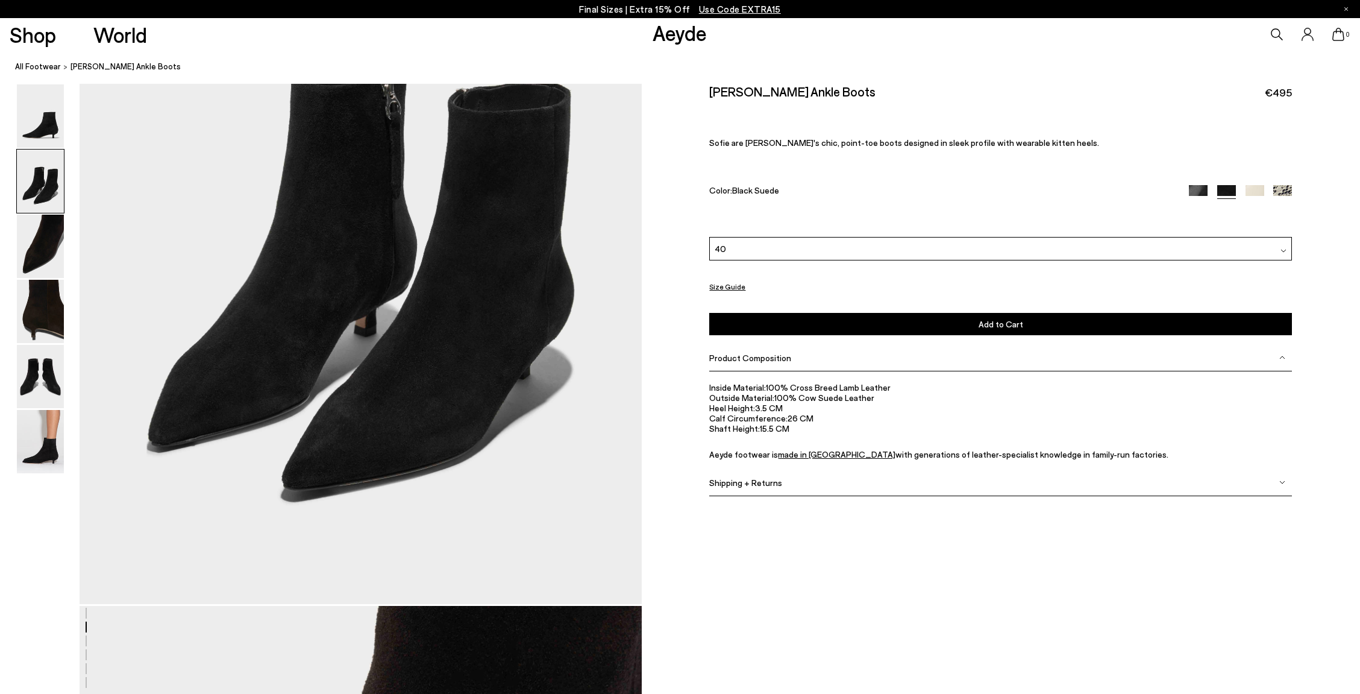
scroll to position [981, 0]
click at [50, 134] on img at bounding box center [40, 115] width 47 height 63
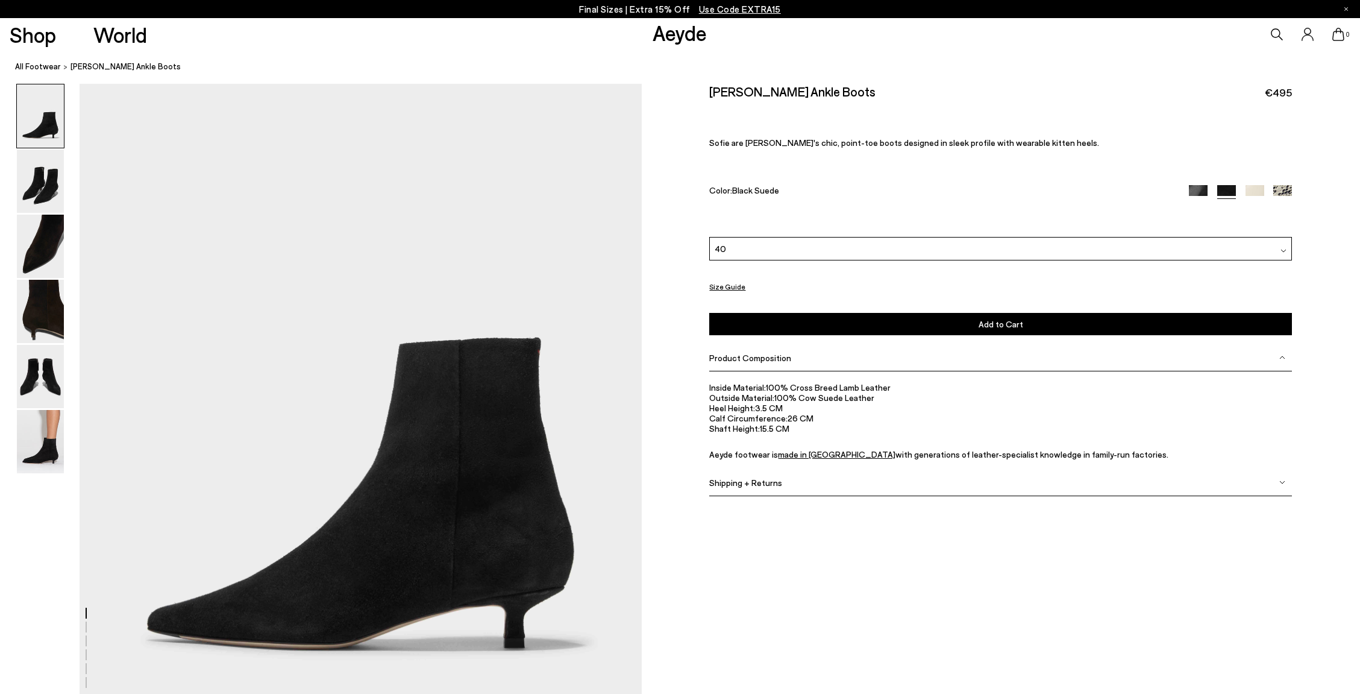
scroll to position [62, 3]
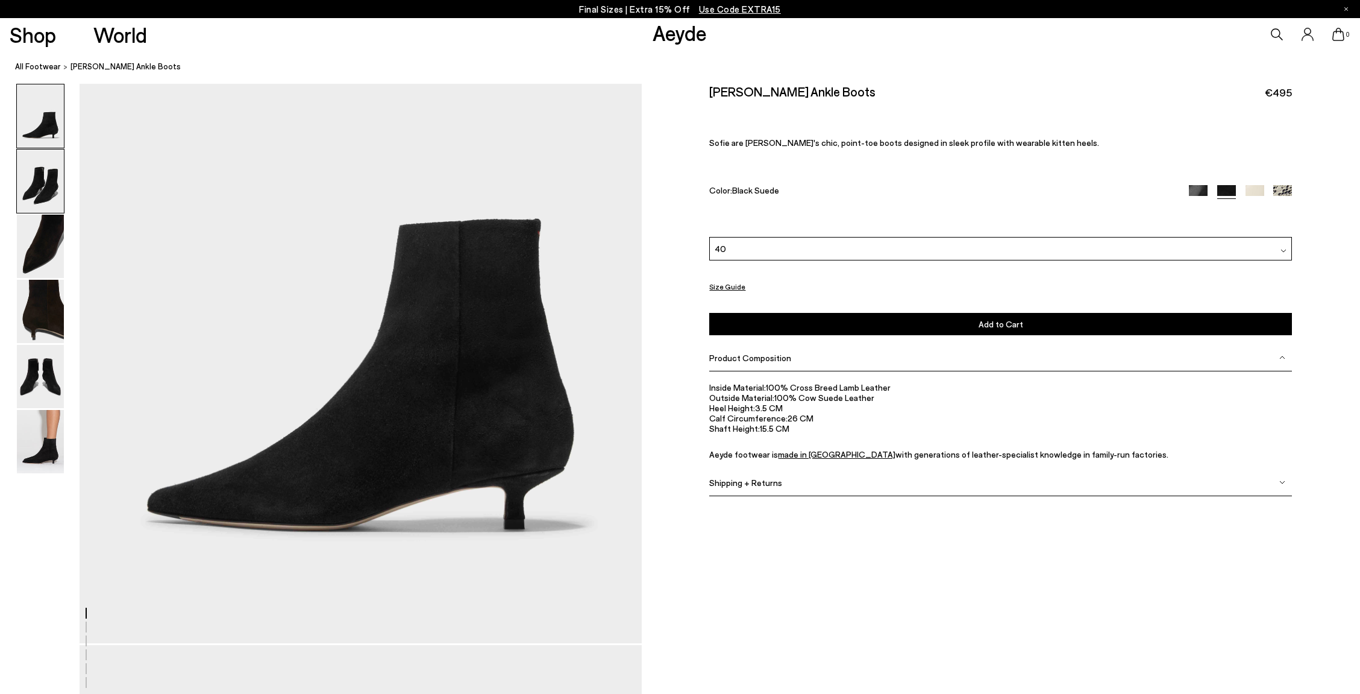
click at [45, 190] on img at bounding box center [40, 180] width 47 height 63
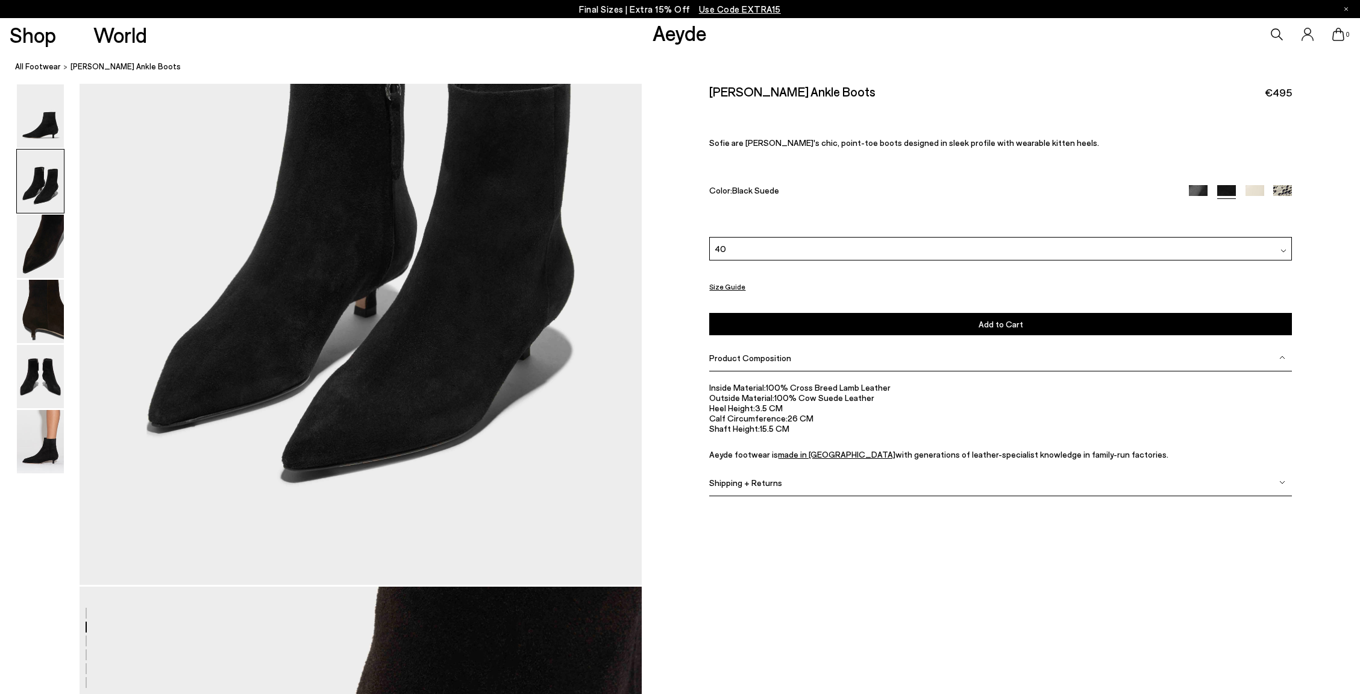
scroll to position [993, 7]
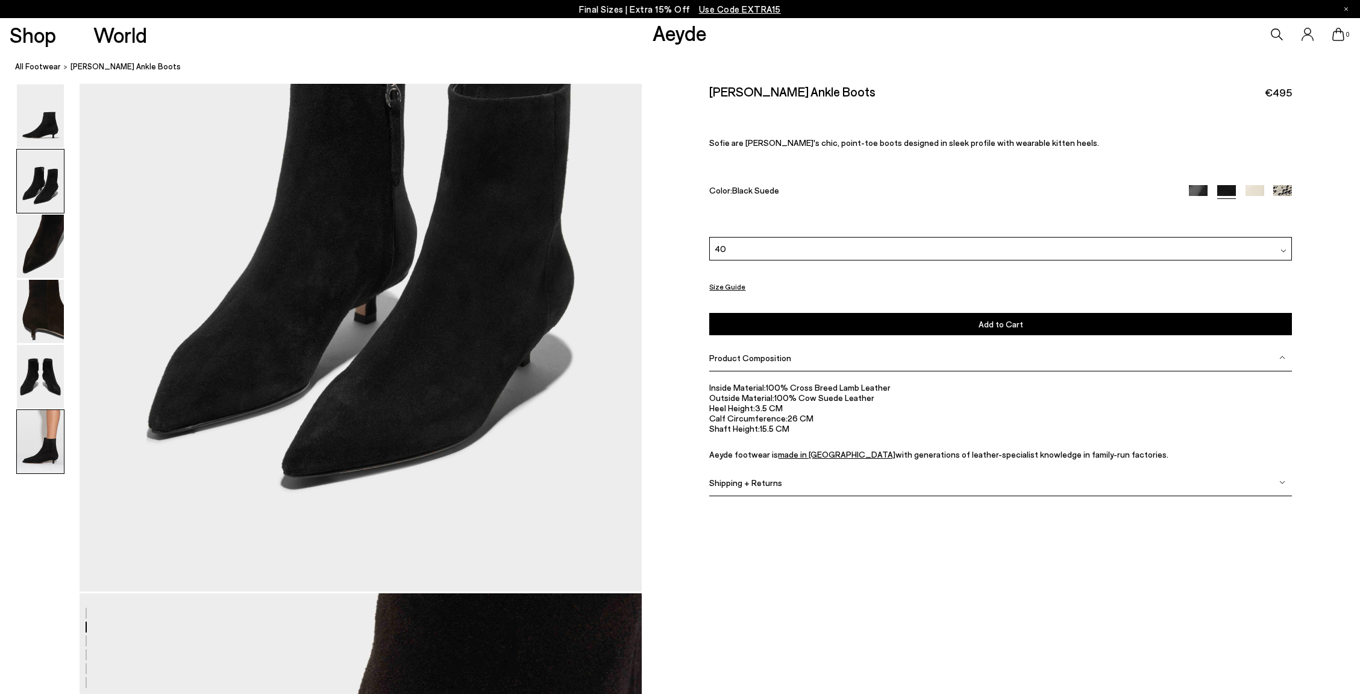
click at [40, 440] on img at bounding box center [40, 441] width 47 height 63
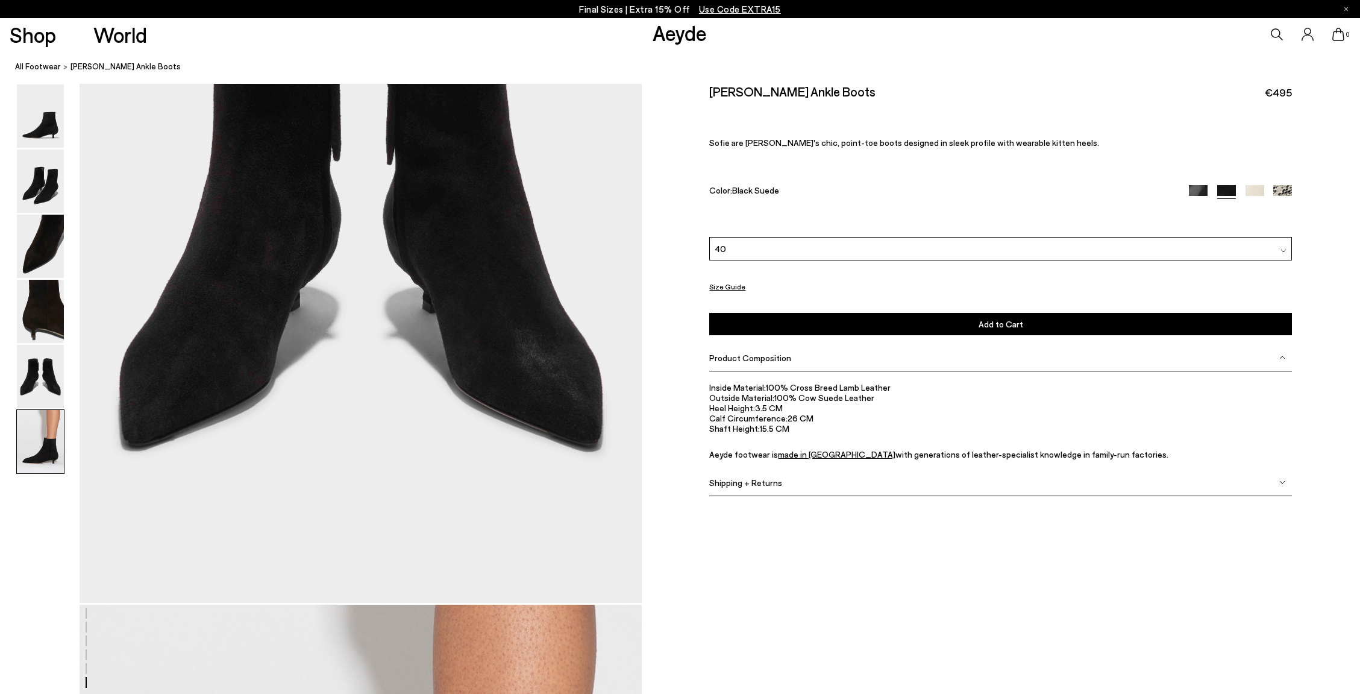
scroll to position [3840, 7]
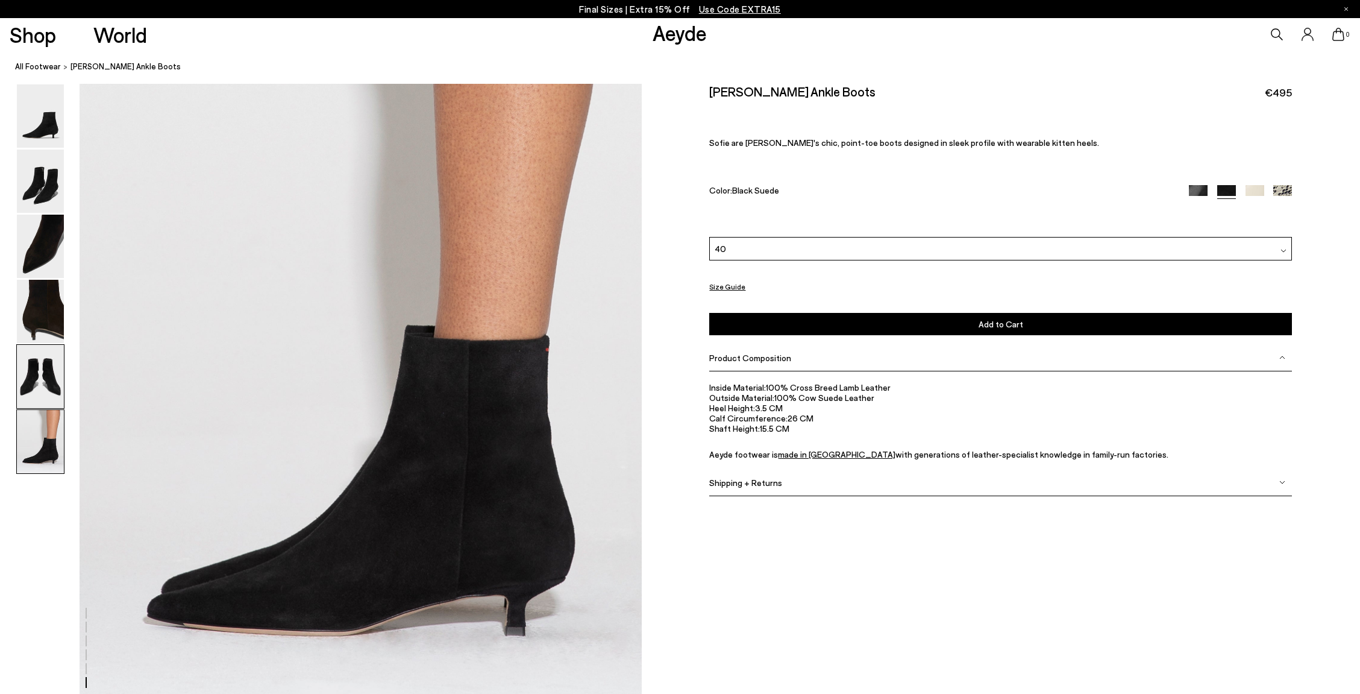
click at [48, 378] on img at bounding box center [40, 376] width 47 height 63
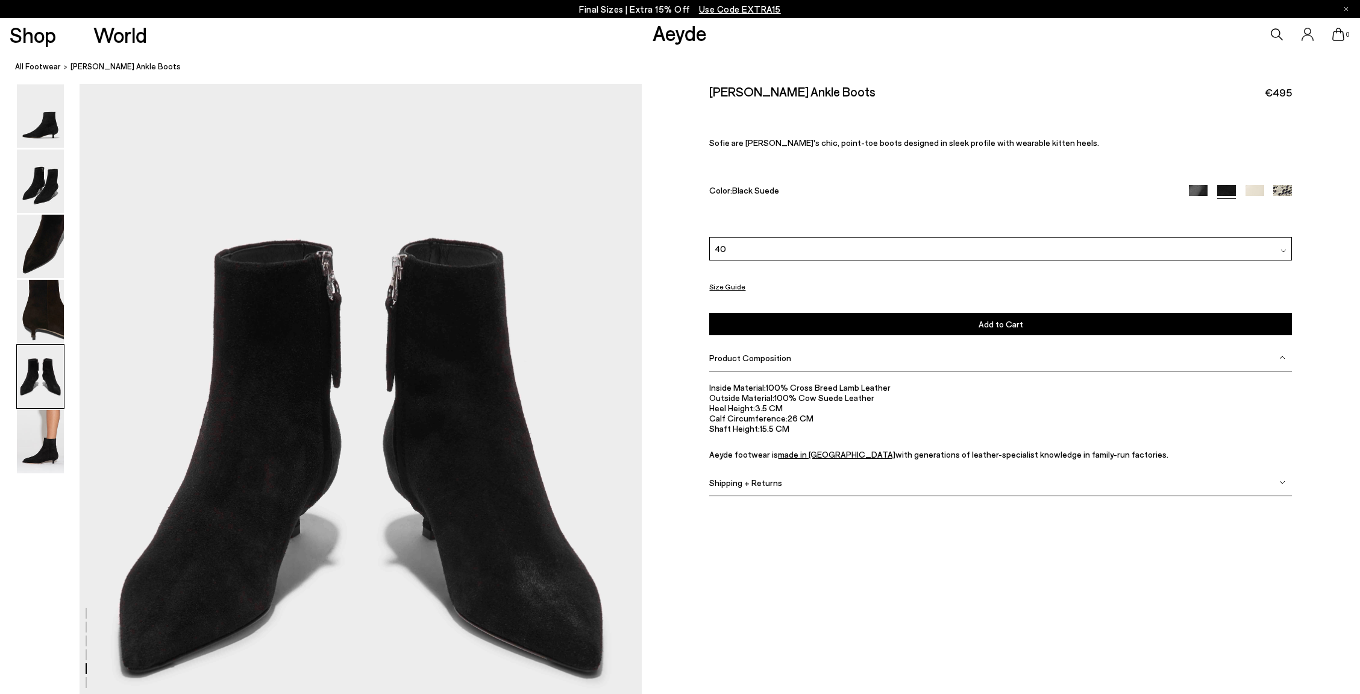
scroll to position [3006, 7]
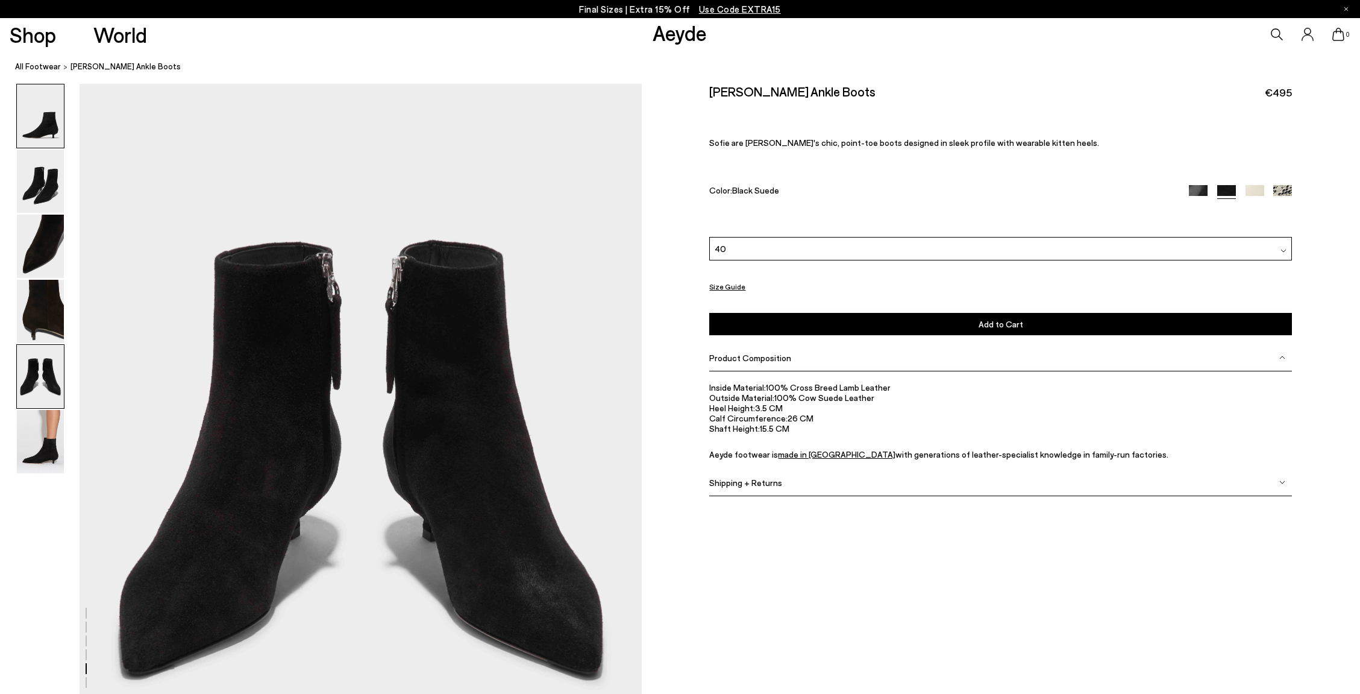
click at [45, 135] on img at bounding box center [40, 115] width 47 height 63
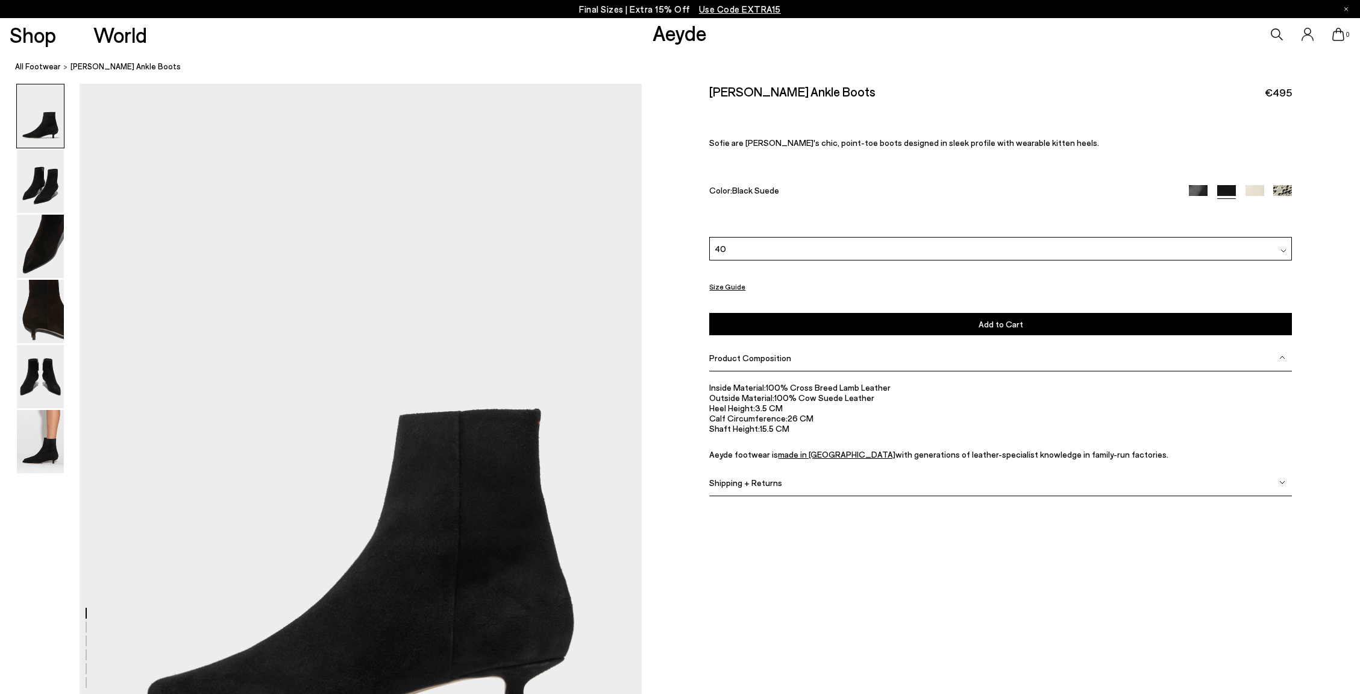
scroll to position [0, 3]
click at [994, 321] on span "Add to Cart" at bounding box center [1001, 324] width 45 height 10
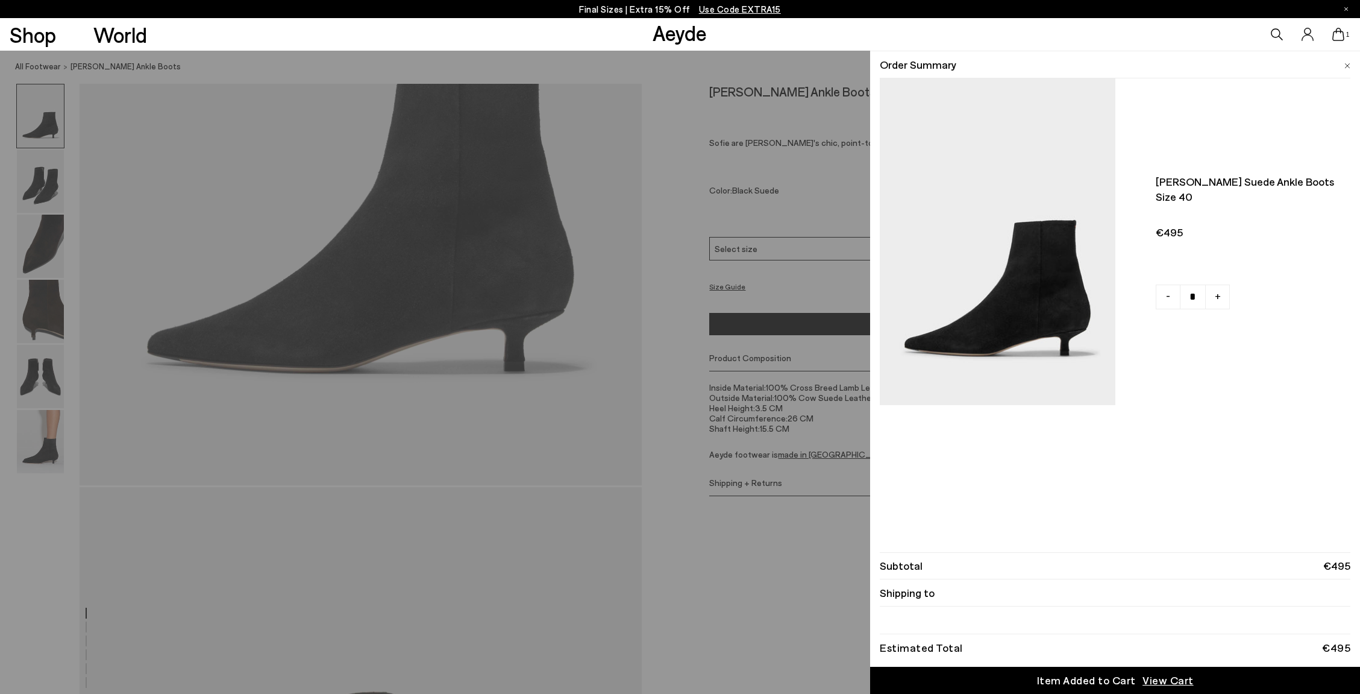
scroll to position [348, 3]
click at [1176, 678] on span "View Cart" at bounding box center [1167, 679] width 51 height 15
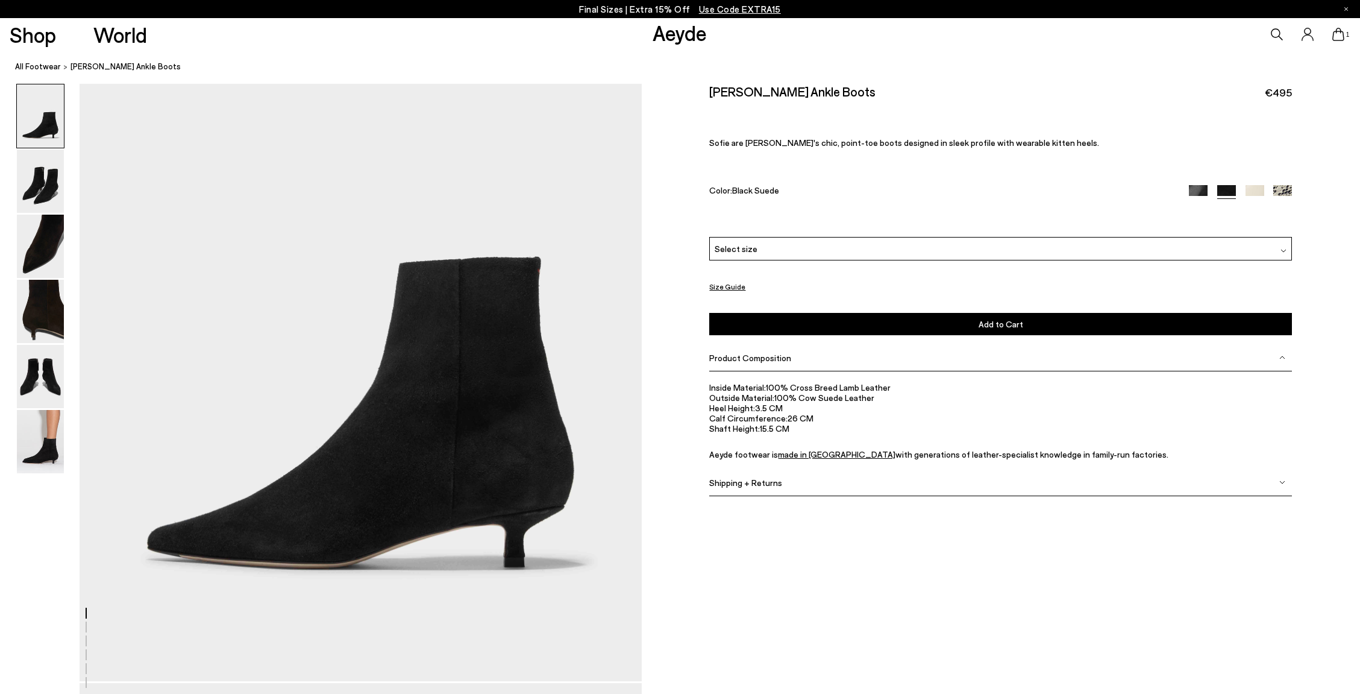
scroll to position [154, 3]
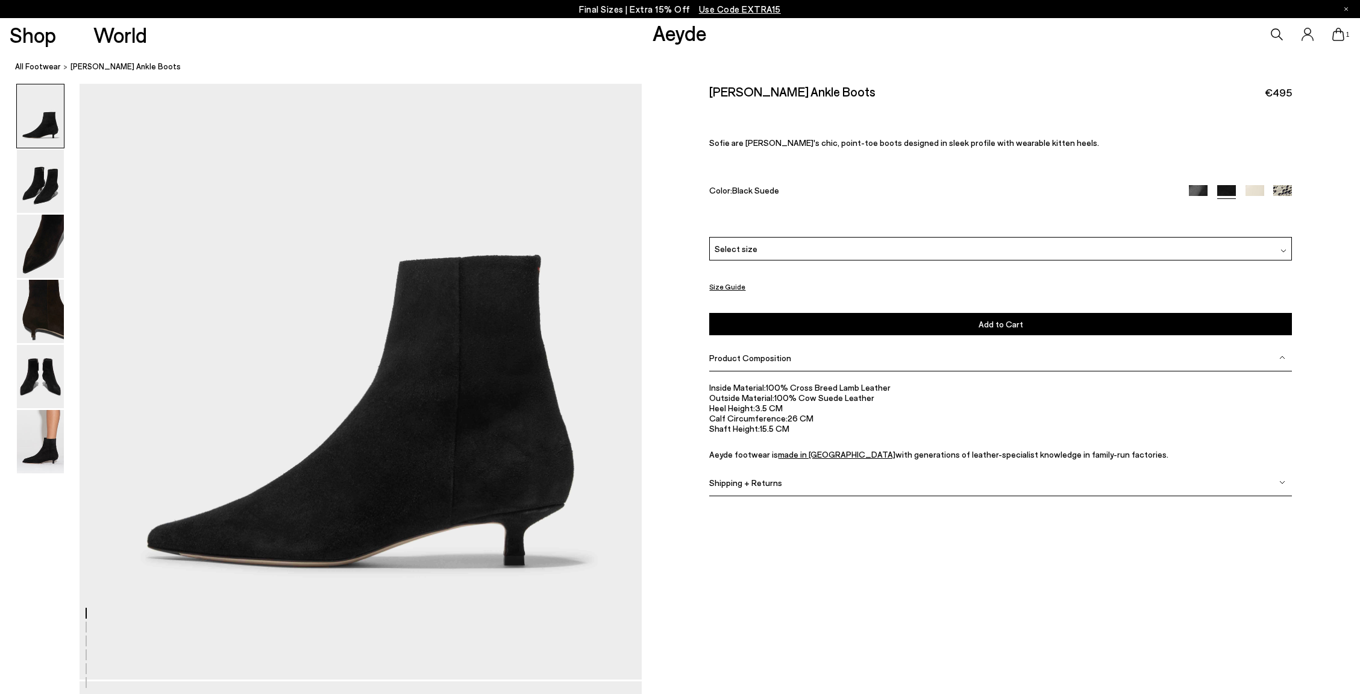
click at [45, 133] on img at bounding box center [40, 115] width 47 height 63
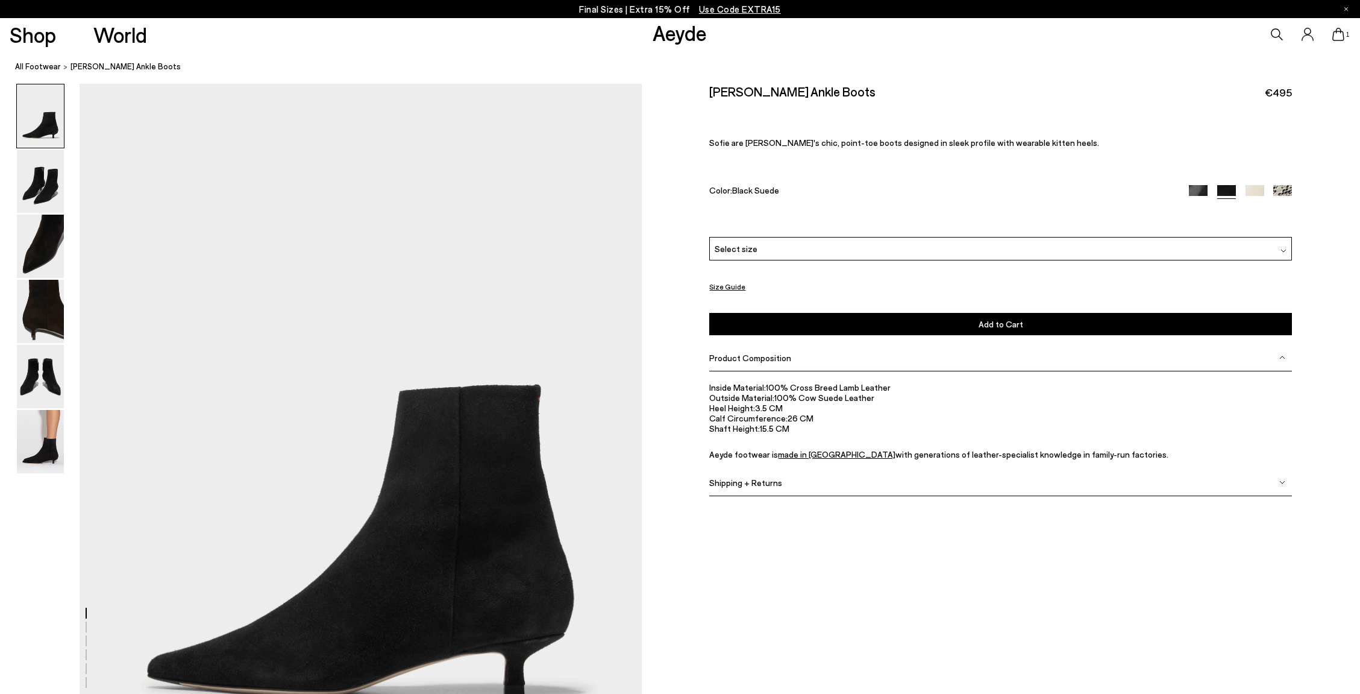
scroll to position [0, 3]
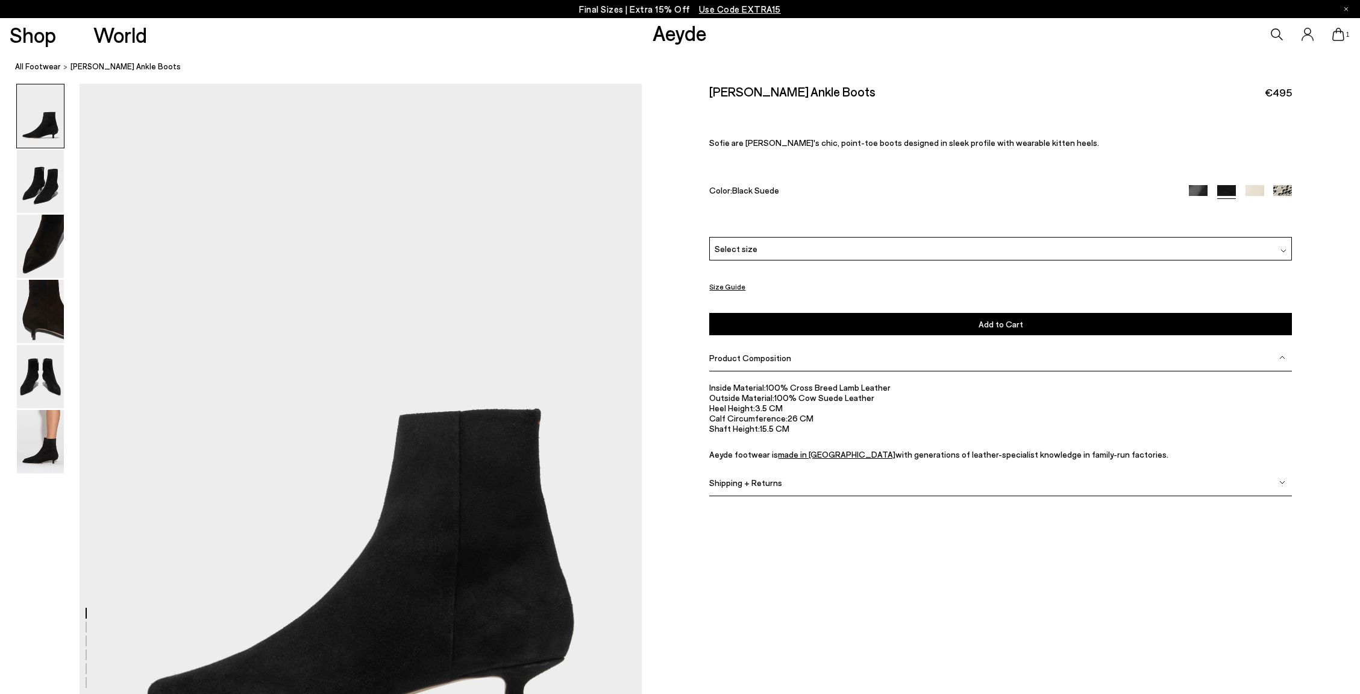
click at [45, 133] on img at bounding box center [40, 115] width 47 height 63
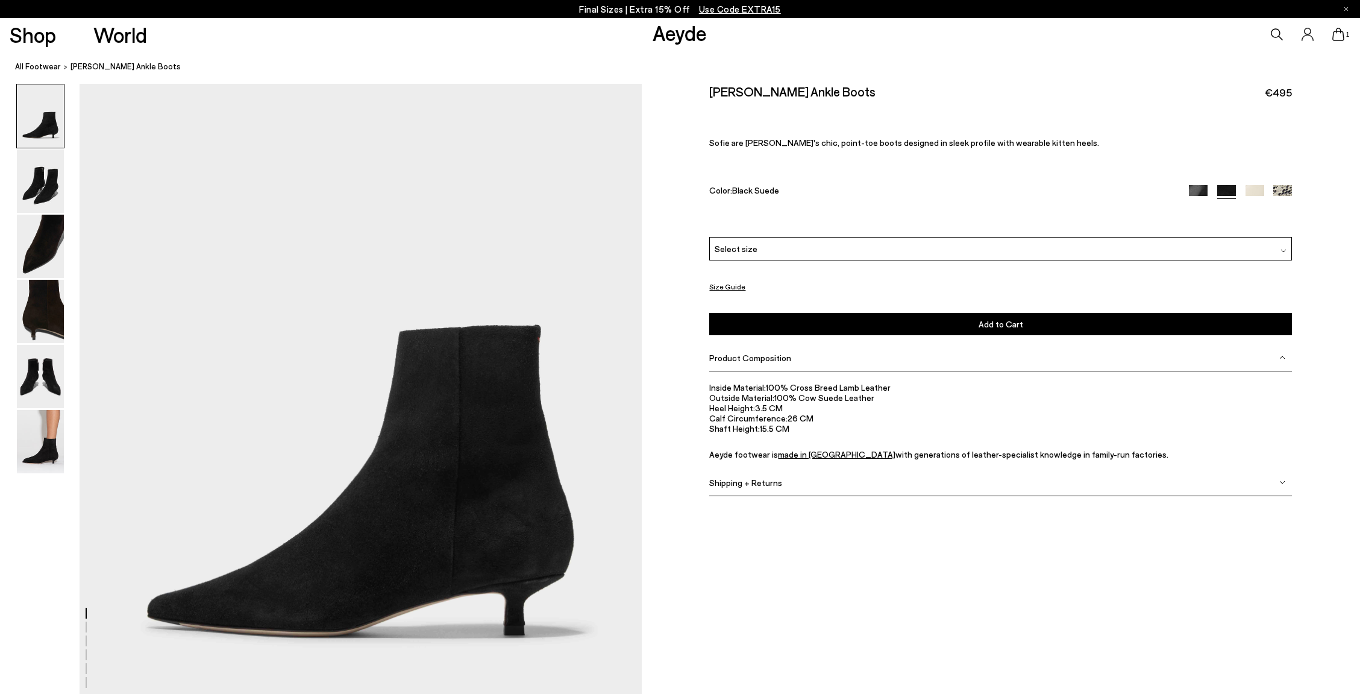
scroll to position [52, 1]
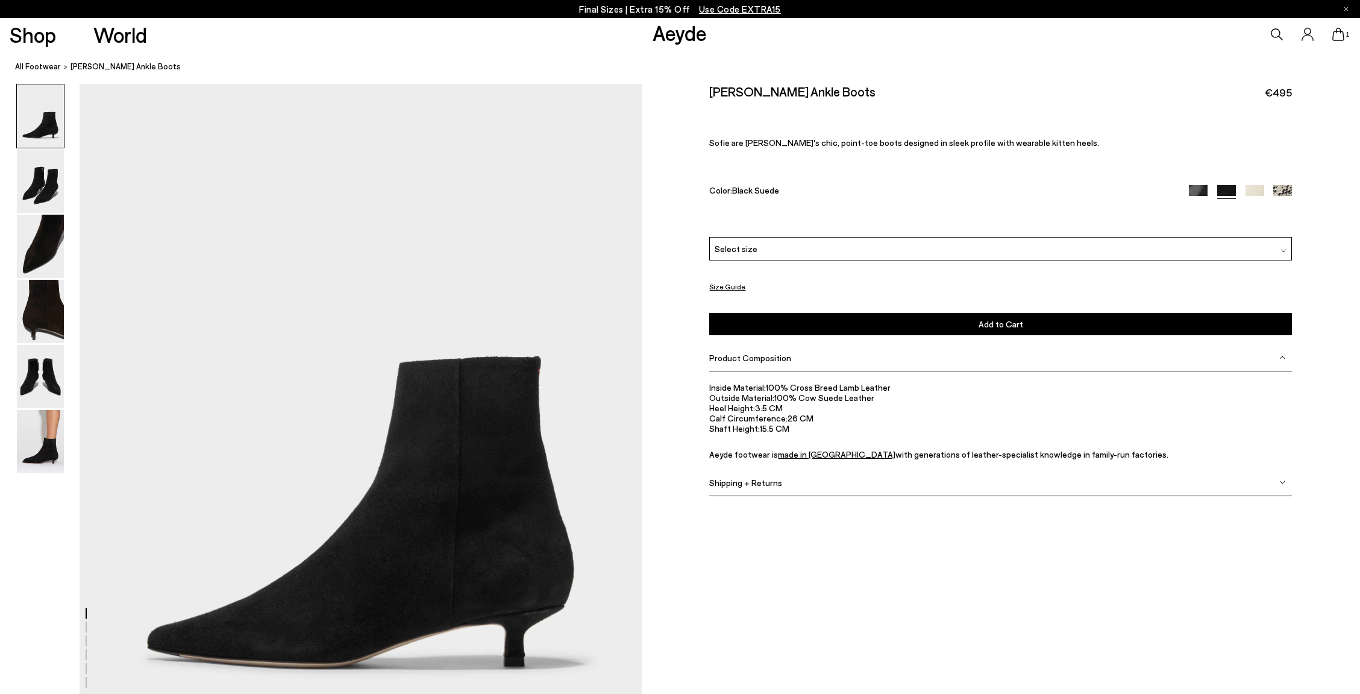
click at [549, 10] on div "Final Sizes | Extra 15% Off Use Code EXTRA15" at bounding box center [680, 9] width 1360 height 18
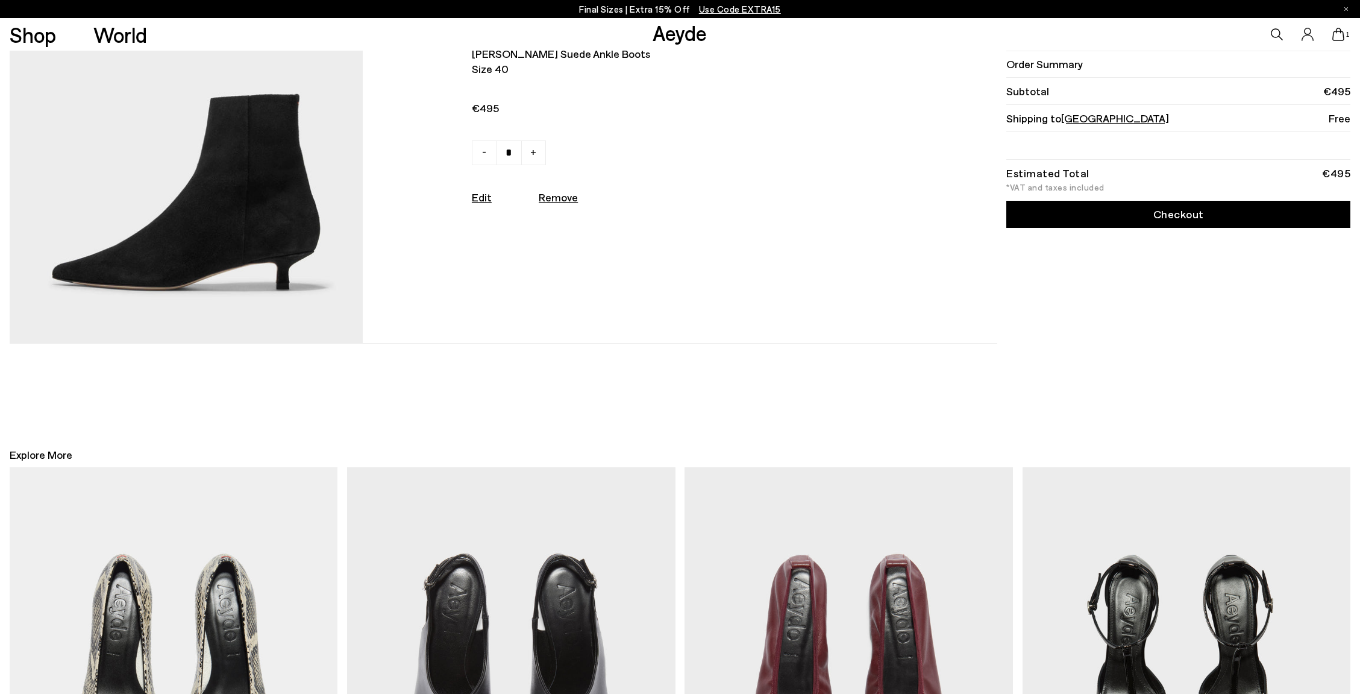
scroll to position [139, 0]
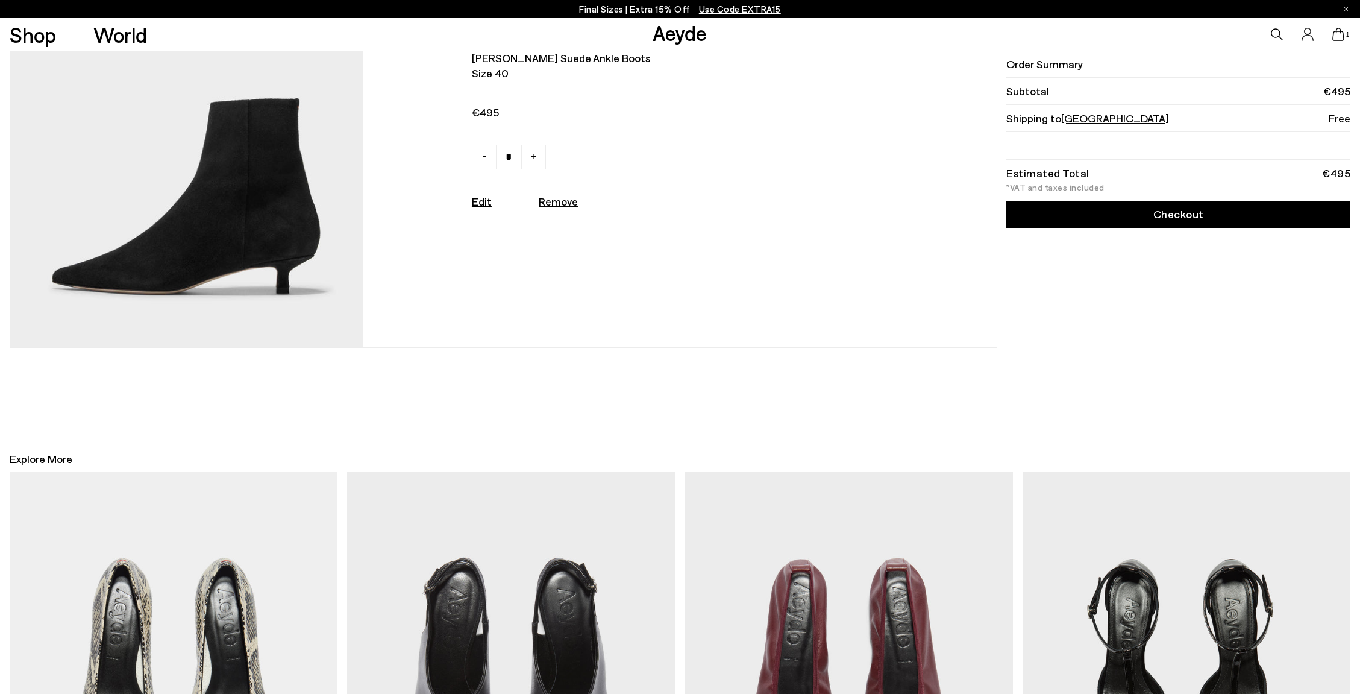
click at [1190, 217] on link "Checkout" at bounding box center [1178, 214] width 344 height 27
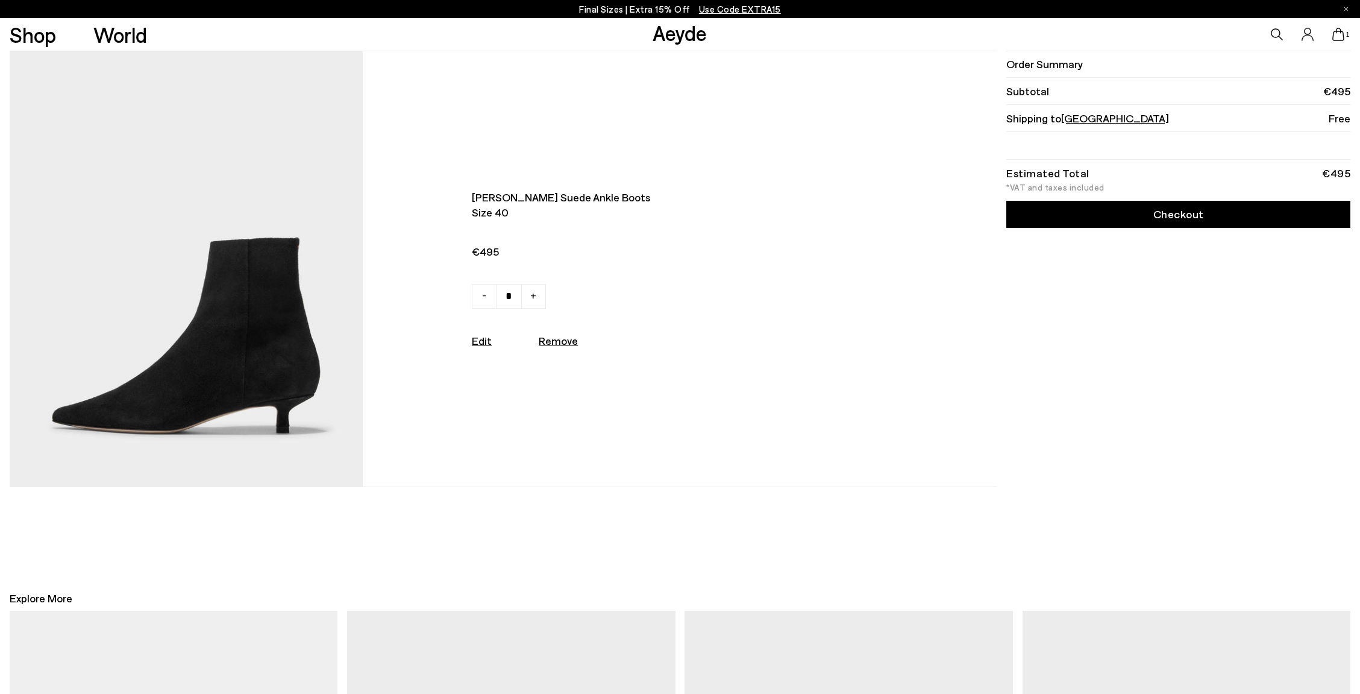
scroll to position [0, 0]
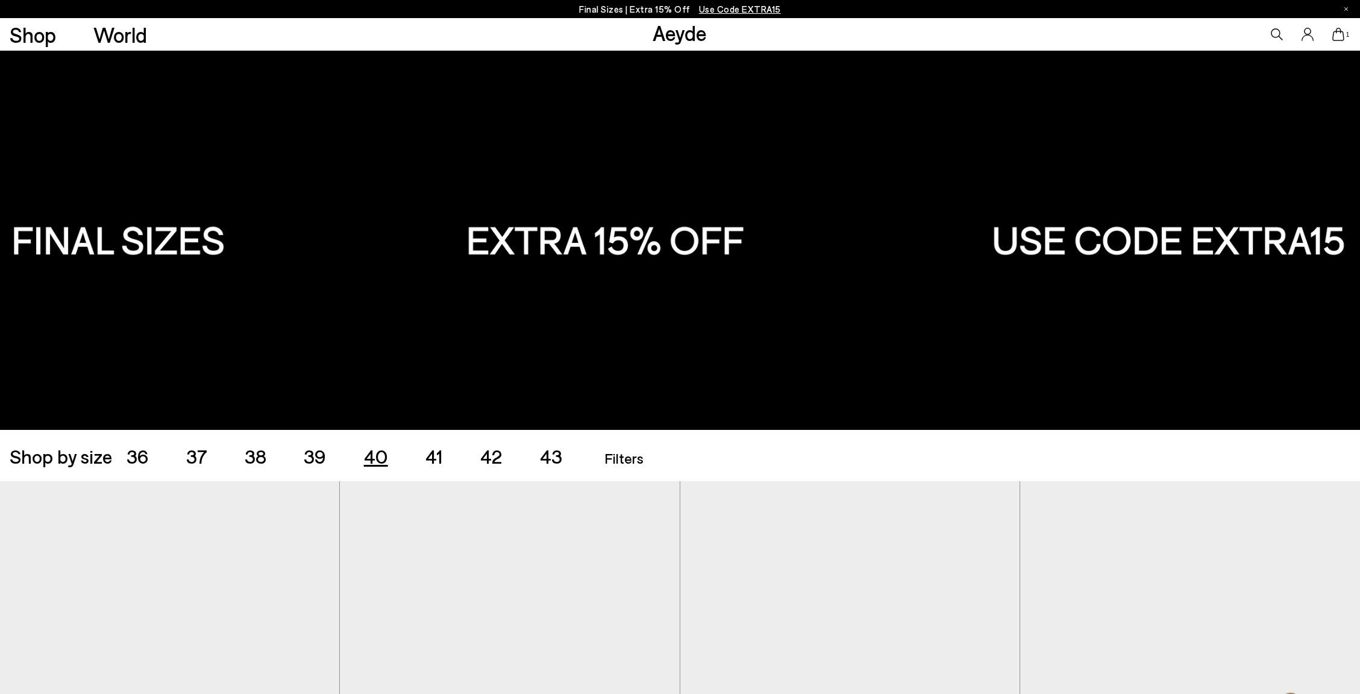
click at [381, 460] on span "40" at bounding box center [376, 455] width 24 height 23
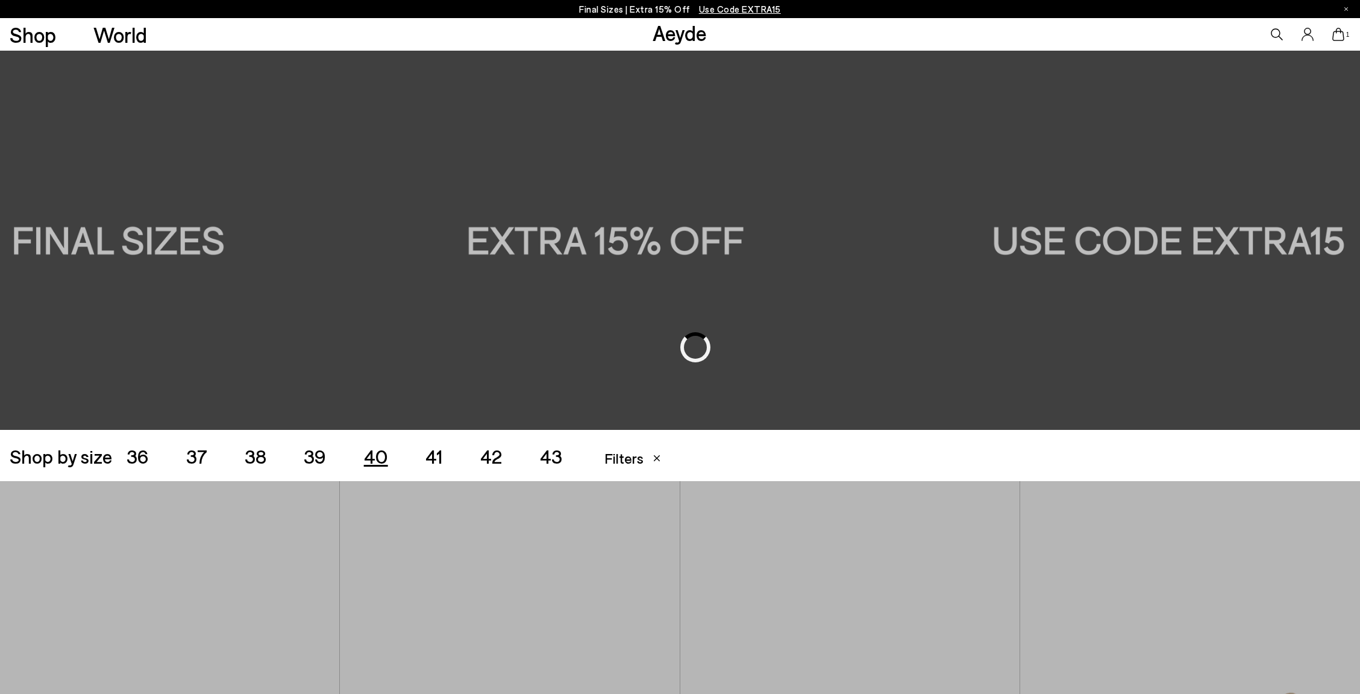
scroll to position [379, 0]
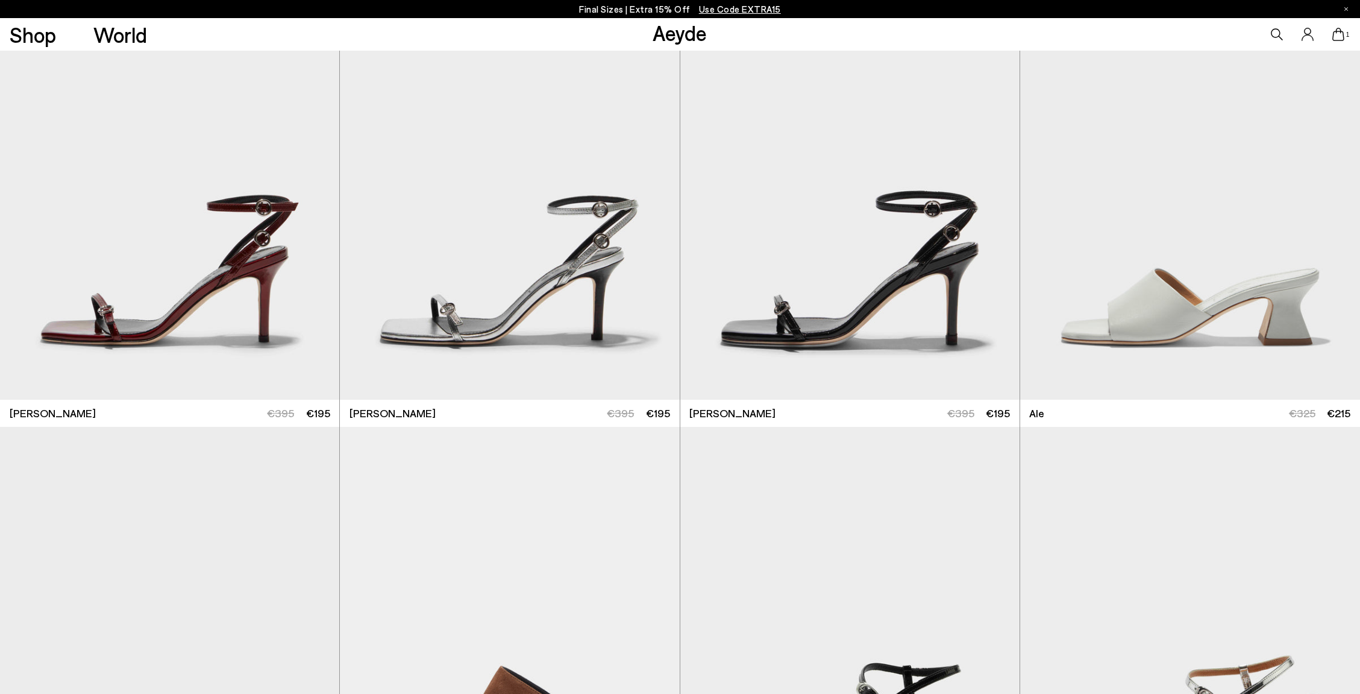
scroll to position [1635, 0]
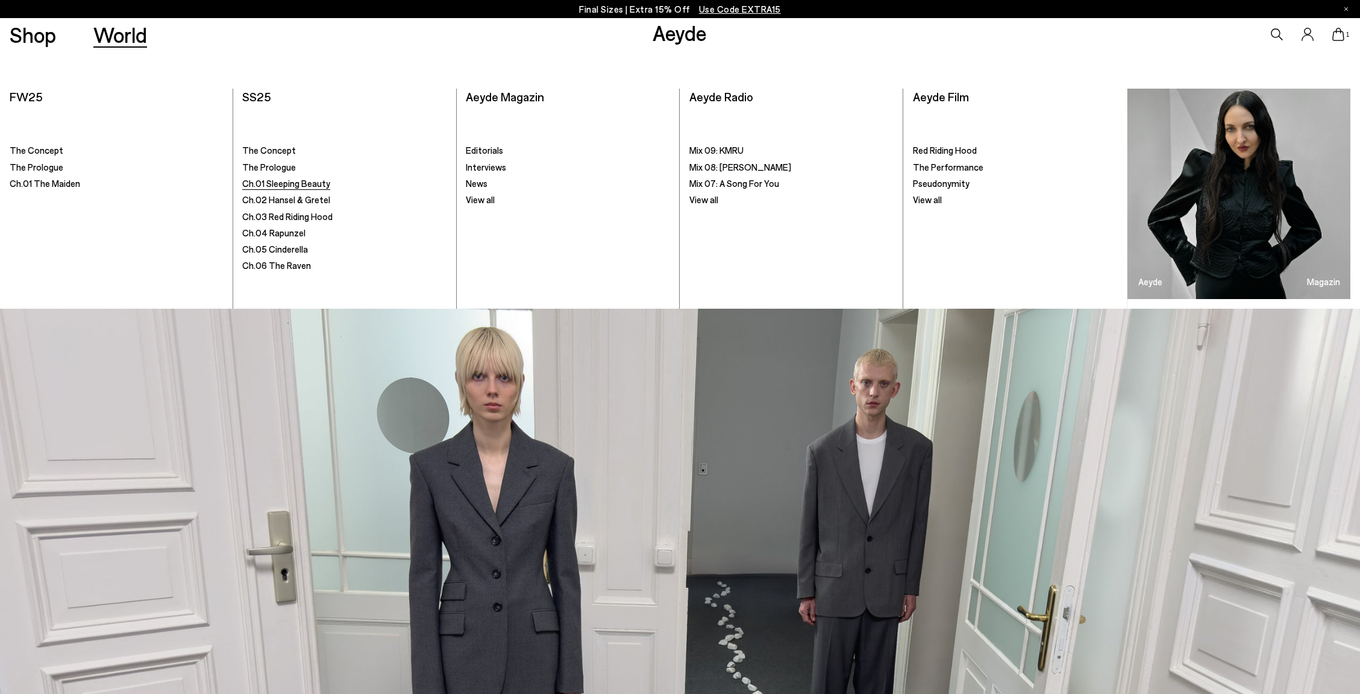
click at [304, 181] on span "Ch.01 Sleeping Beauty" at bounding box center [286, 183] width 88 height 11
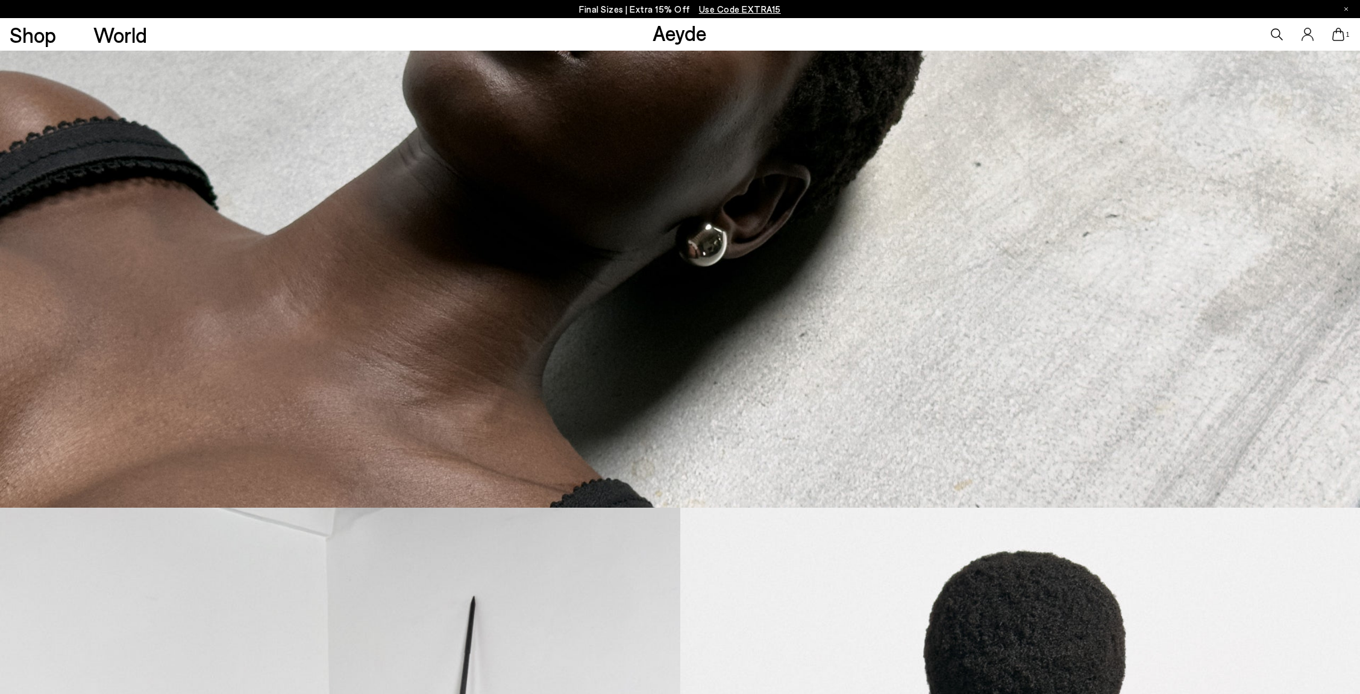
scroll to position [4095, 0]
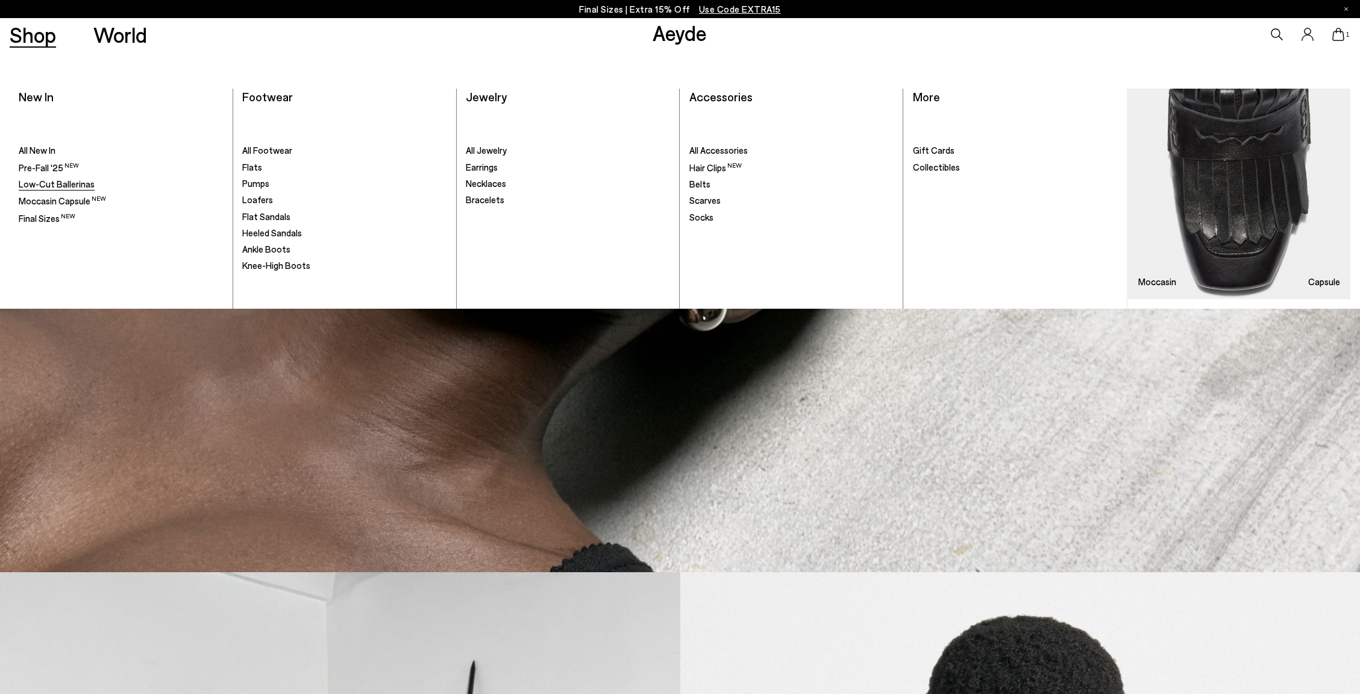
click at [60, 181] on span "Low-Cut Ballerinas" at bounding box center [57, 183] width 76 height 11
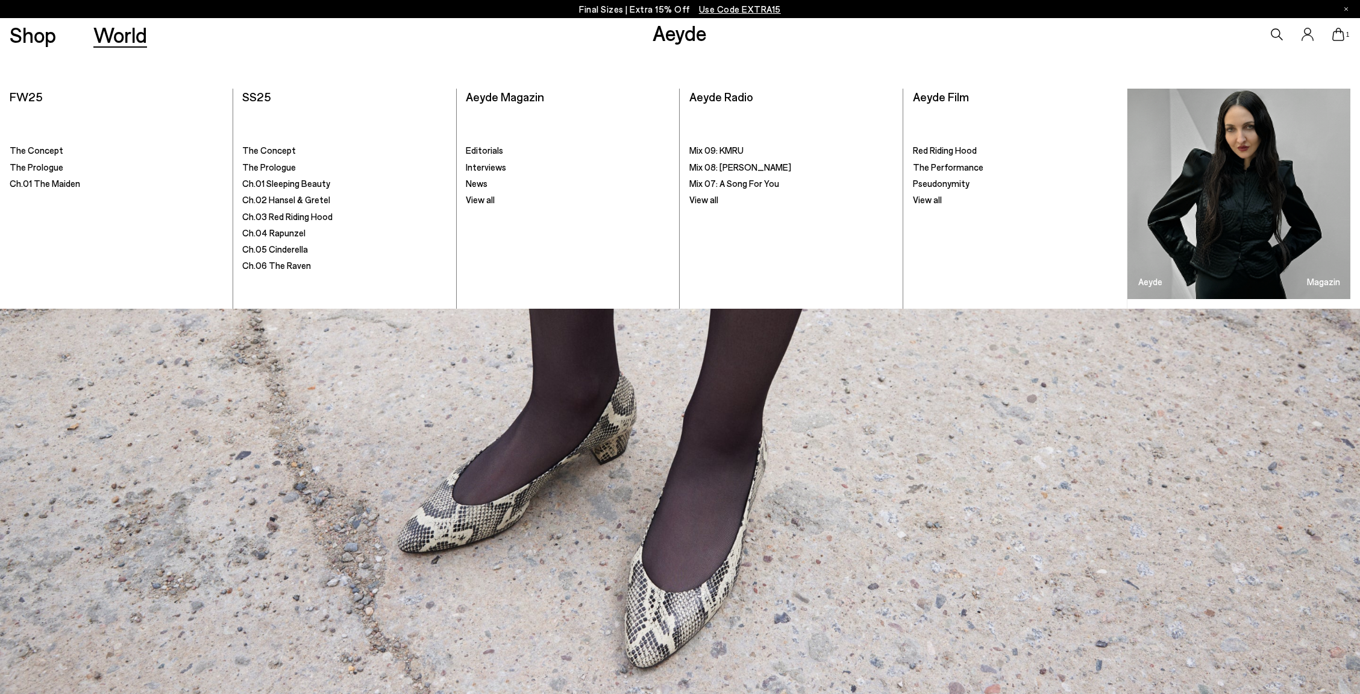
scroll to position [1, 0]
click at [277, 231] on span "Ch.04 Rapunzel" at bounding box center [273, 232] width 63 height 11
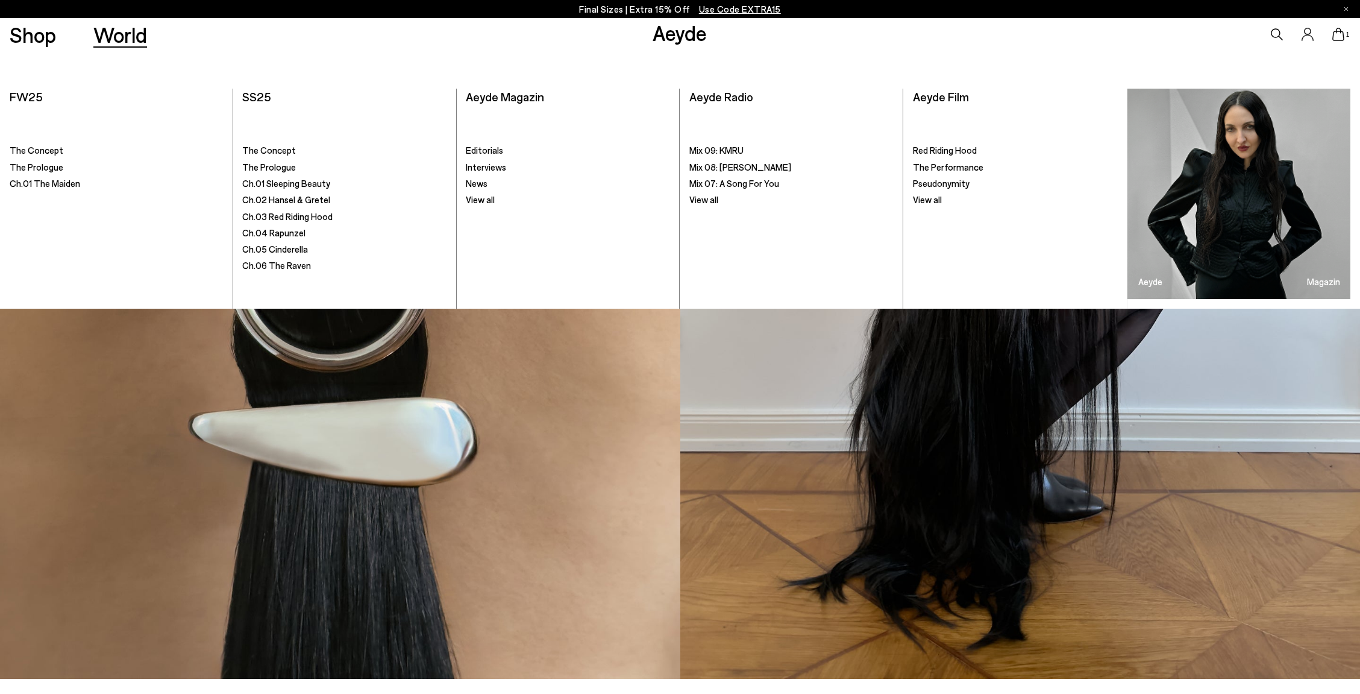
scroll to position [4450, 0]
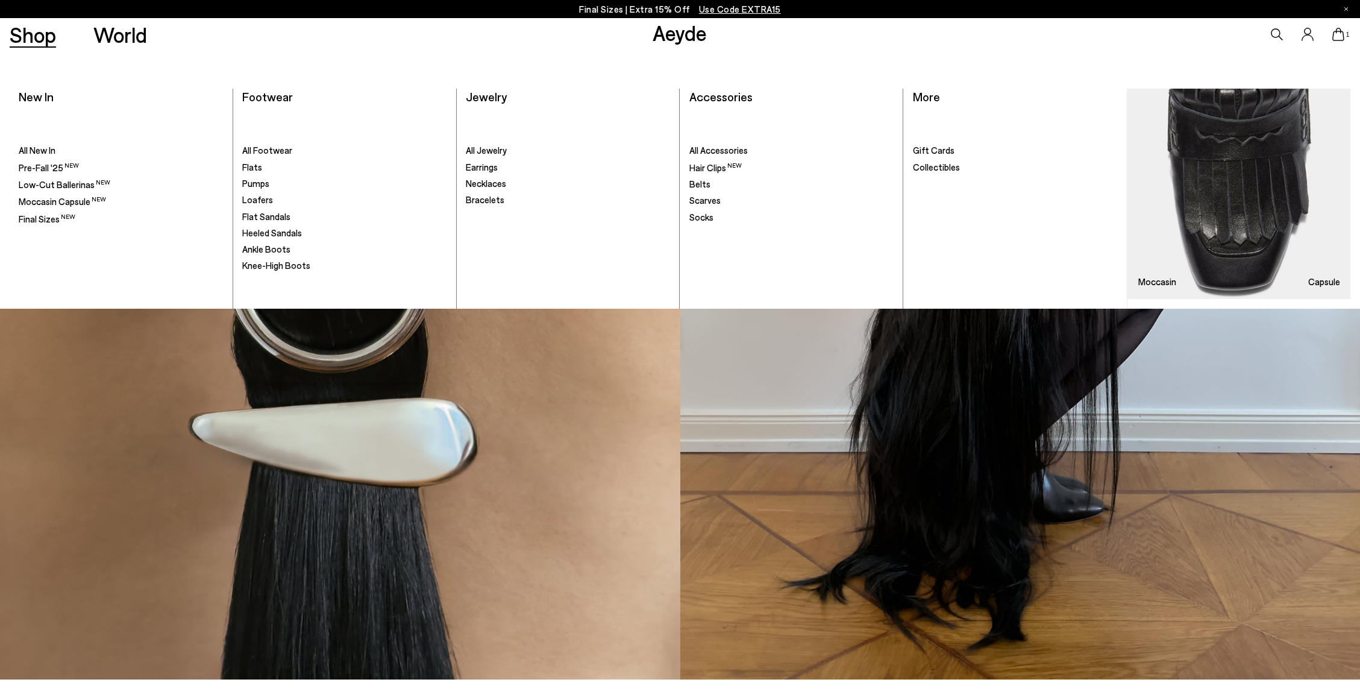
click at [39, 39] on link "Shop" at bounding box center [33, 34] width 46 height 21
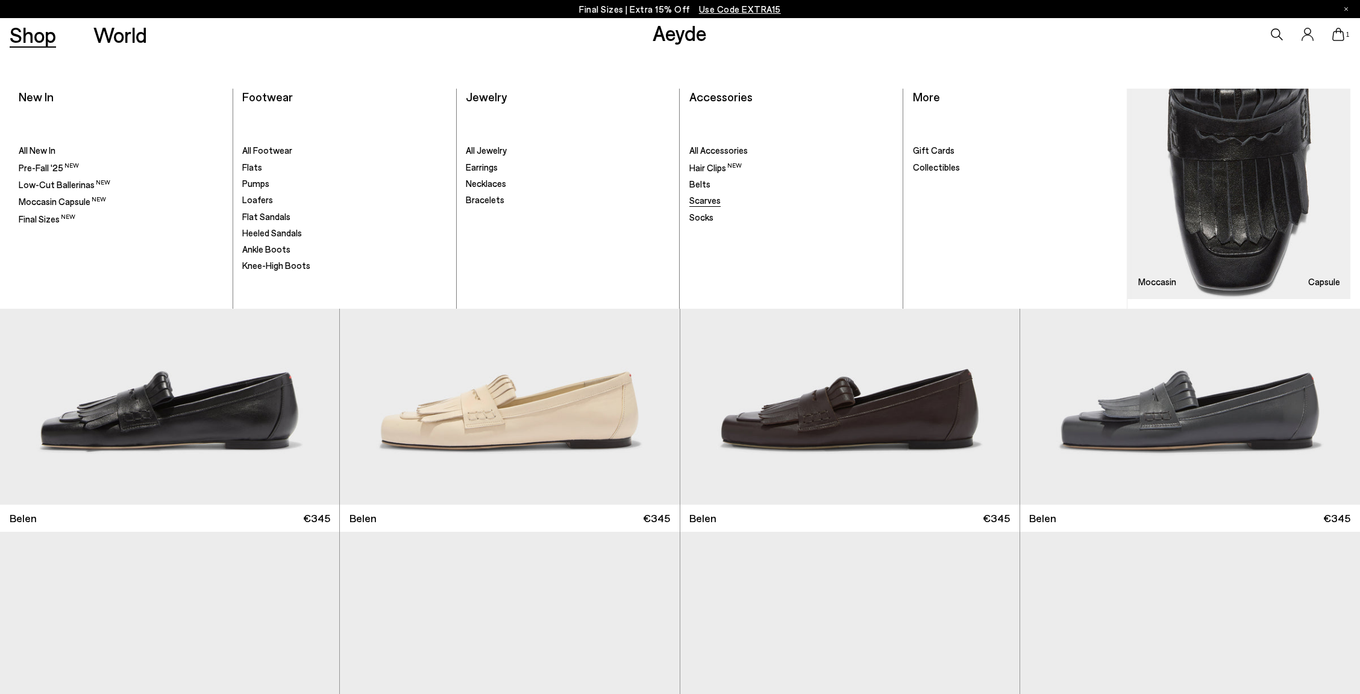
click at [715, 197] on span "Scarves" at bounding box center [704, 200] width 31 height 11
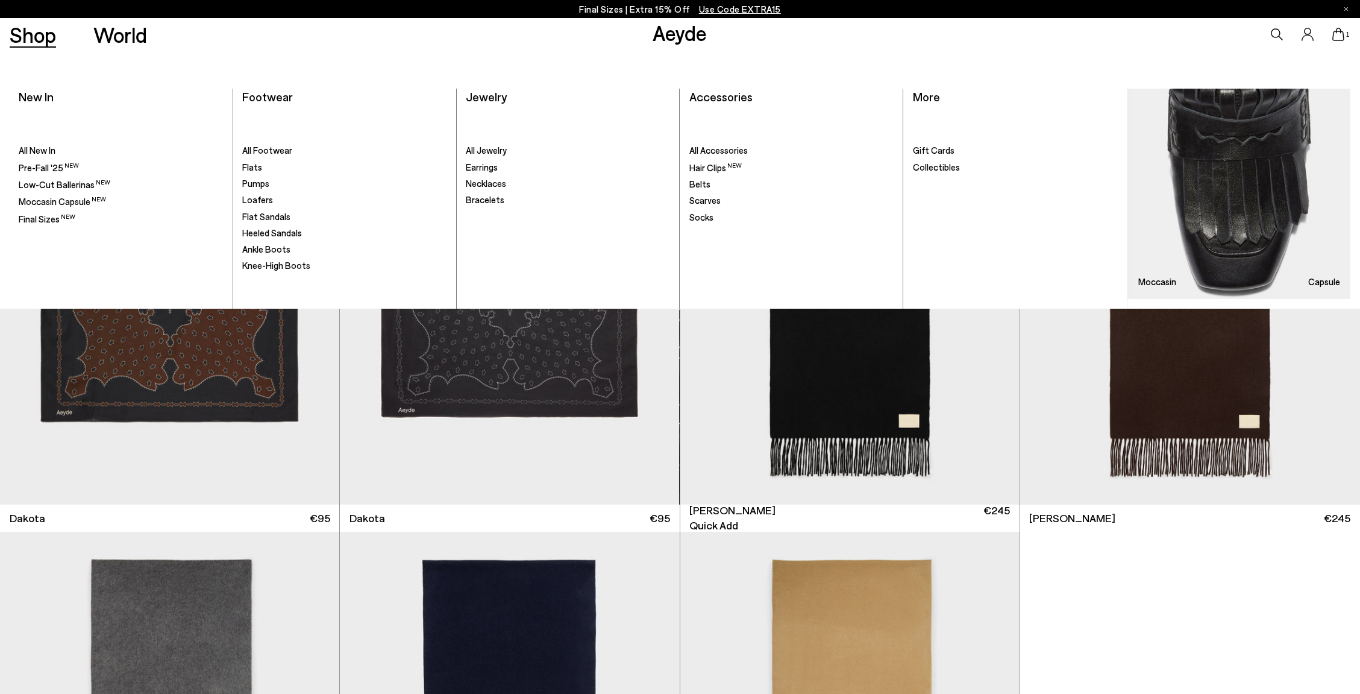
click at [33, 35] on link "Shop" at bounding box center [33, 34] width 46 height 21
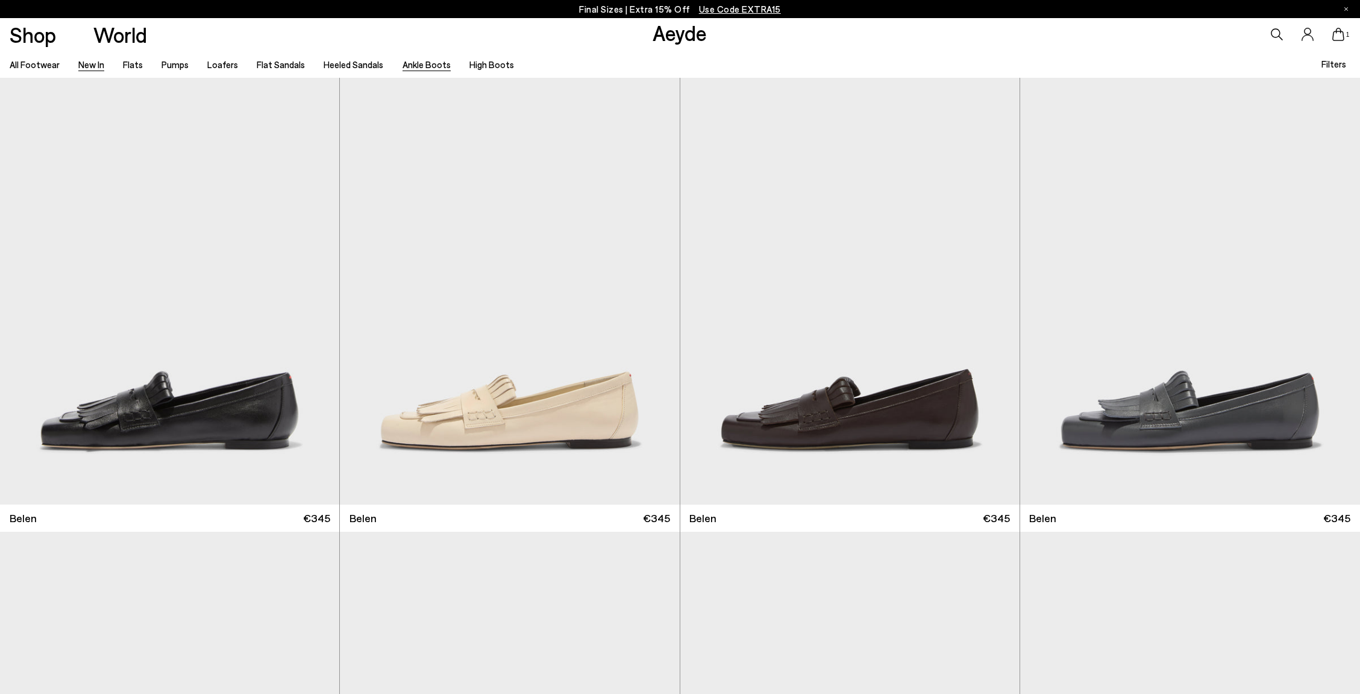
click at [415, 65] on link "Ankle Boots" at bounding box center [427, 64] width 48 height 11
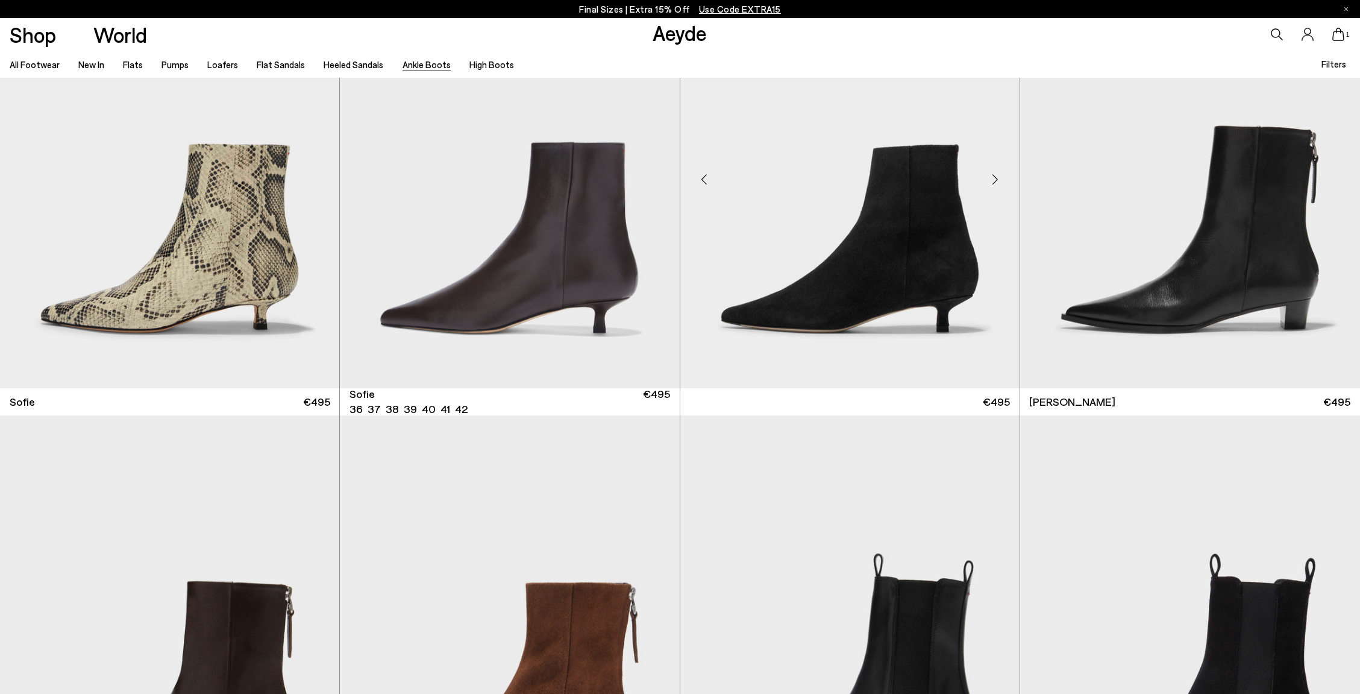
scroll to position [1922, 0]
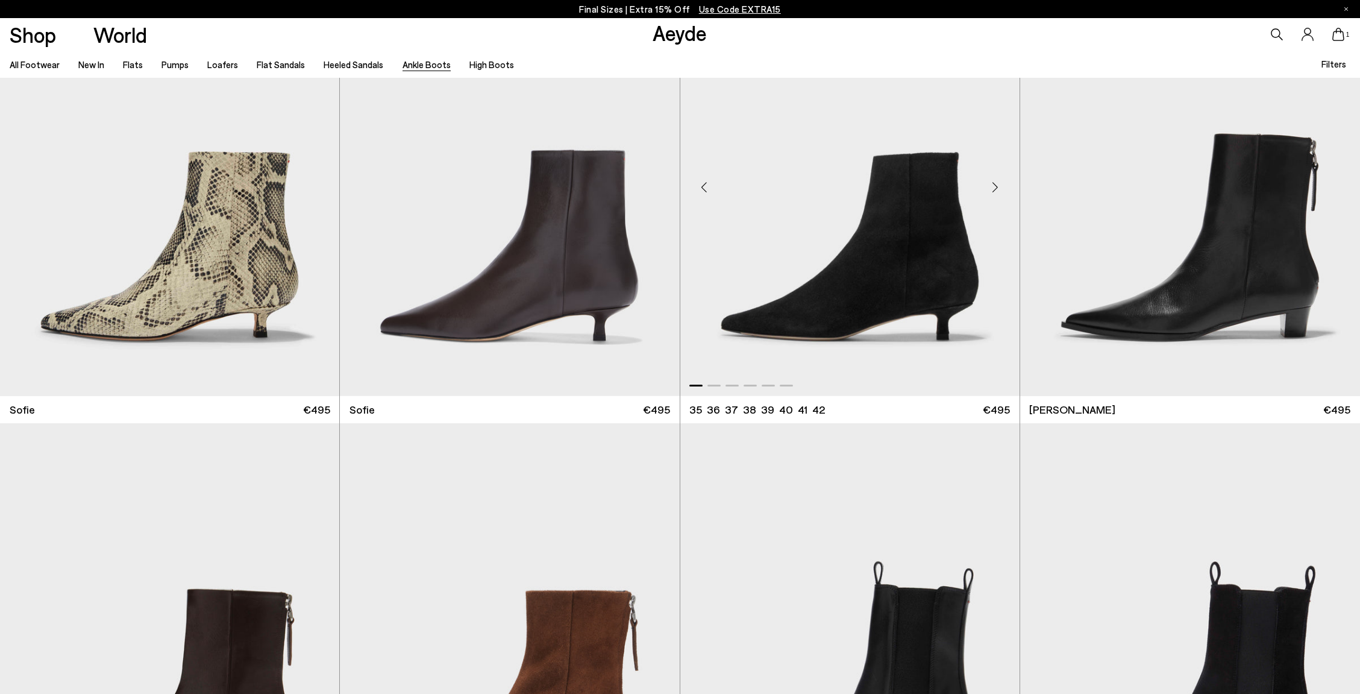
click at [787, 304] on img "1 / 6" at bounding box center [849, 182] width 339 height 427
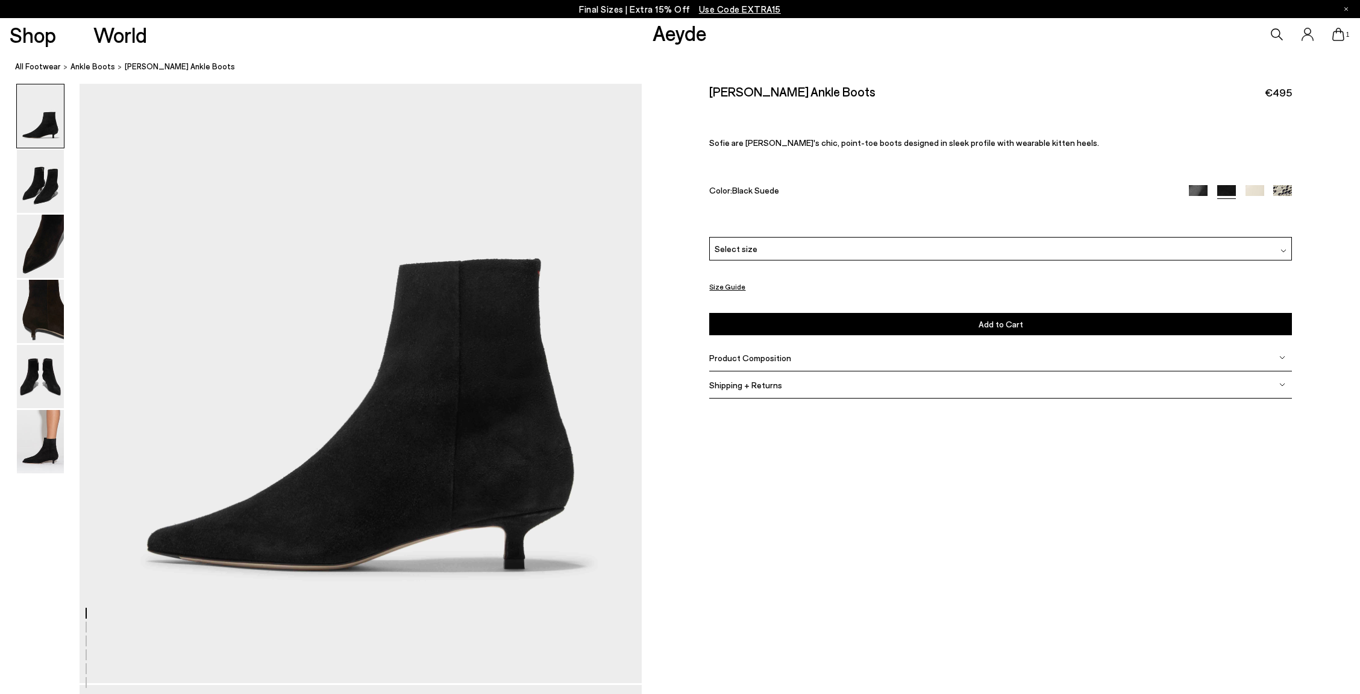
scroll to position [153, 0]
